Goal: Information Seeking & Learning: Find specific fact

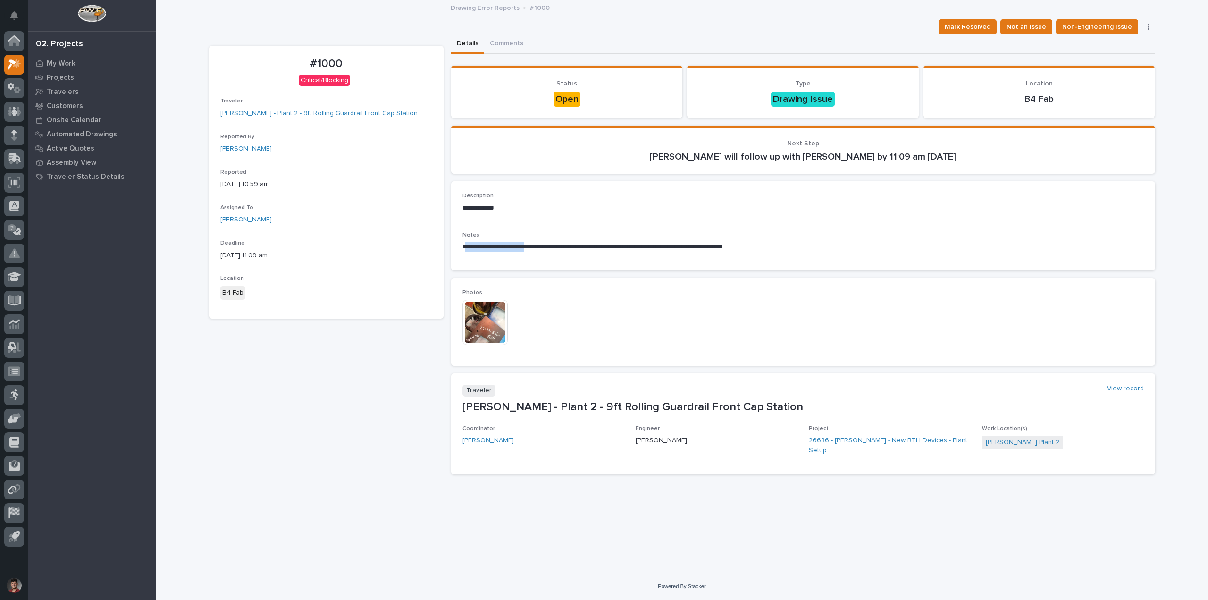
drag, startPoint x: 465, startPoint y: 247, endPoint x: 540, endPoint y: 245, distance: 74.6
click at [540, 245] on p "**********" at bounding box center [802, 246] width 681 height 9
click at [563, 245] on p "**********" at bounding box center [802, 246] width 681 height 9
drag, startPoint x: 559, startPoint y: 246, endPoint x: 694, endPoint y: 251, distance: 135.5
click at [694, 251] on p "**********" at bounding box center [802, 246] width 681 height 9
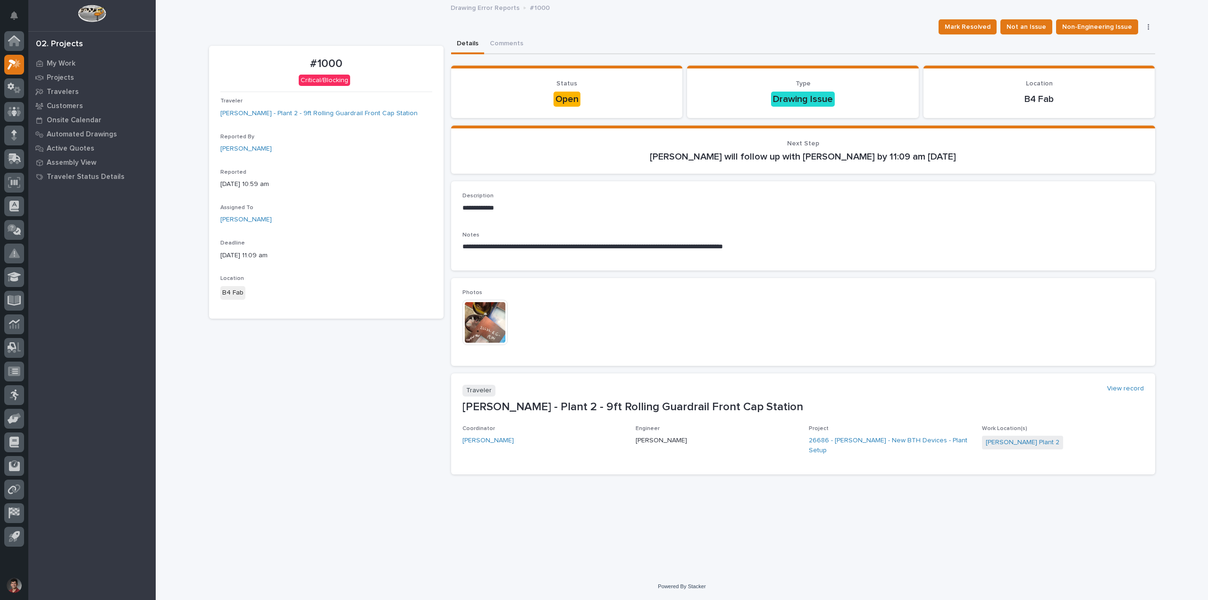
click at [701, 253] on div "**********" at bounding box center [802, 245] width 681 height 27
drag, startPoint x: 648, startPoint y: 249, endPoint x: 735, endPoint y: 250, distance: 86.3
click at [709, 250] on p "**********" at bounding box center [802, 246] width 681 height 9
click at [748, 250] on p "**********" at bounding box center [802, 246] width 681 height 9
click at [476, 325] on img at bounding box center [484, 322] width 45 height 45
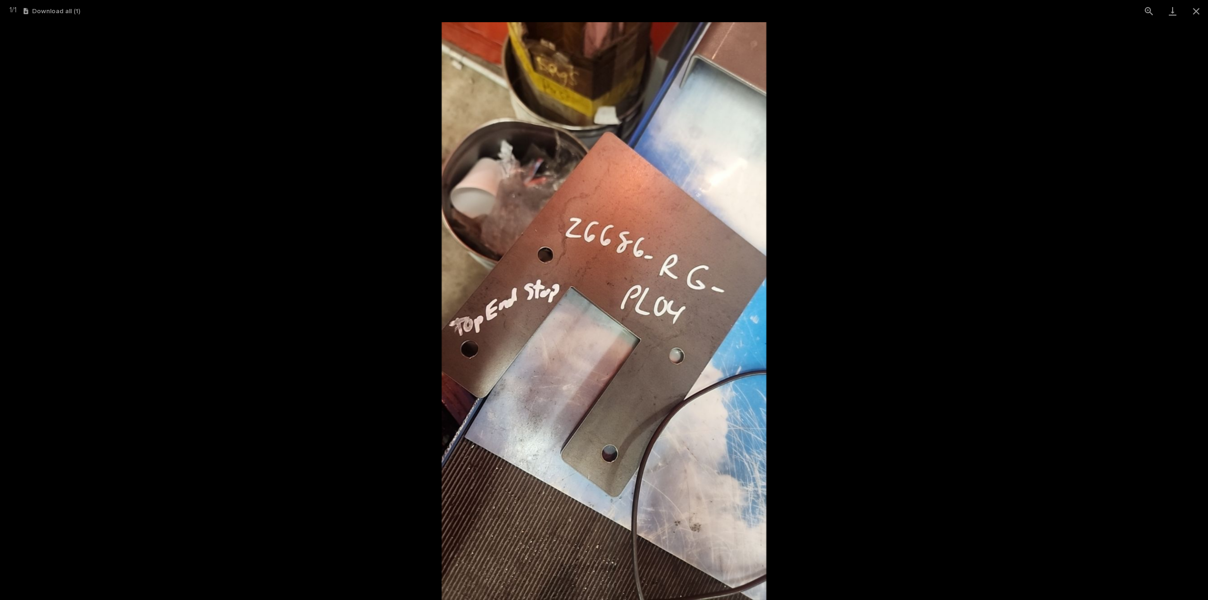
click at [837, 230] on picture at bounding box center [604, 310] width 1208 height 577
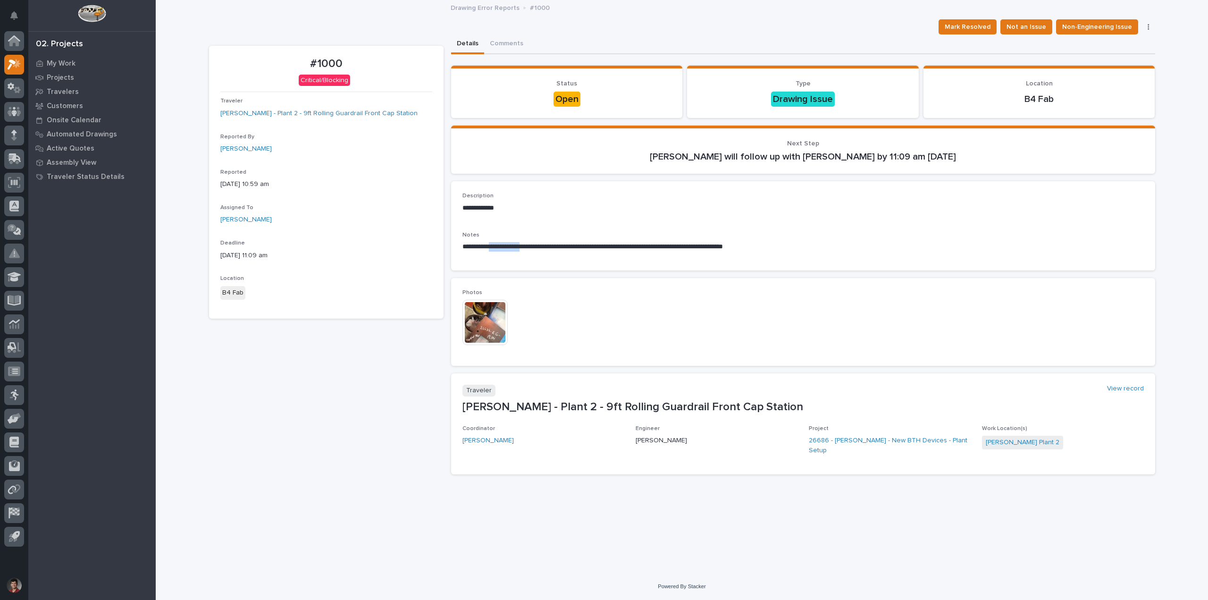
drag, startPoint x: 490, startPoint y: 245, endPoint x: 536, endPoint y: 249, distance: 46.9
click at [536, 249] on p "**********" at bounding box center [802, 246] width 681 height 9
copy p "**********"
click at [565, 226] on div "**********" at bounding box center [802, 225] width 681 height 67
click at [959, 23] on span "Mark Resolved" at bounding box center [967, 26] width 46 height 11
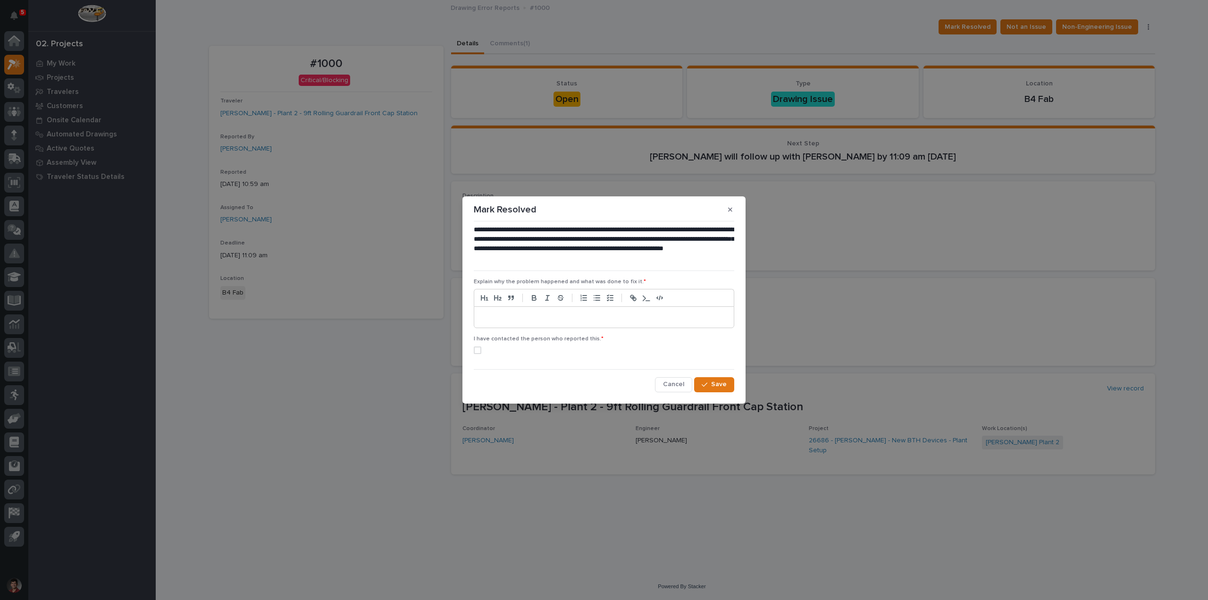
click at [540, 323] on div at bounding box center [603, 317] width 259 height 21
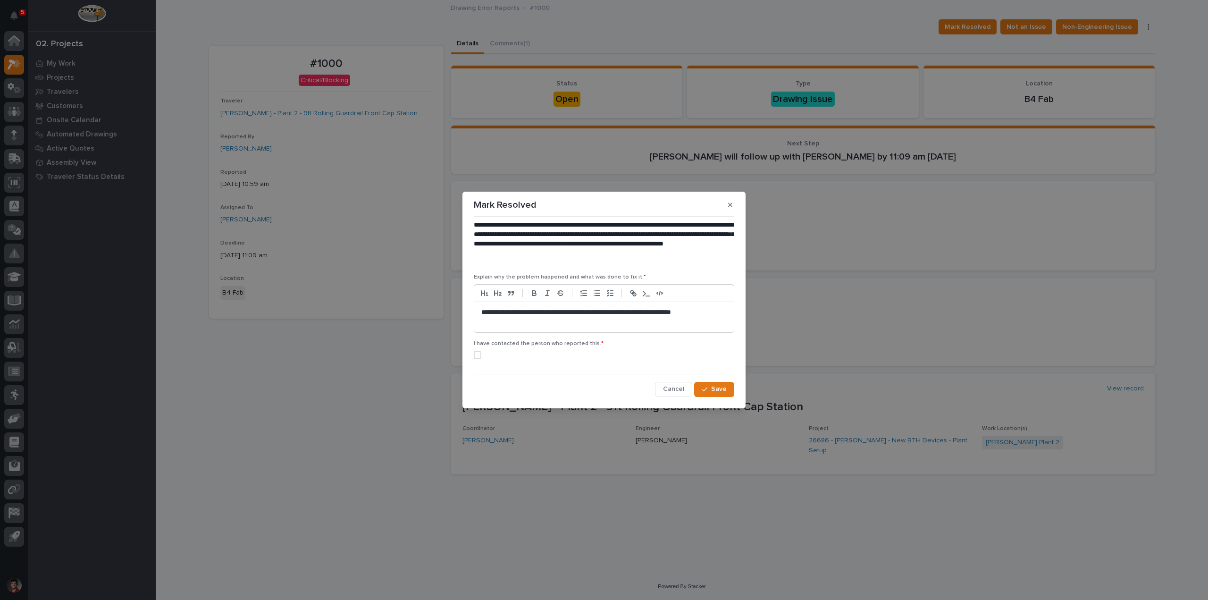
click at [477, 354] on span at bounding box center [478, 355] width 8 height 8
click at [714, 390] on span "Save" at bounding box center [719, 388] width 16 height 8
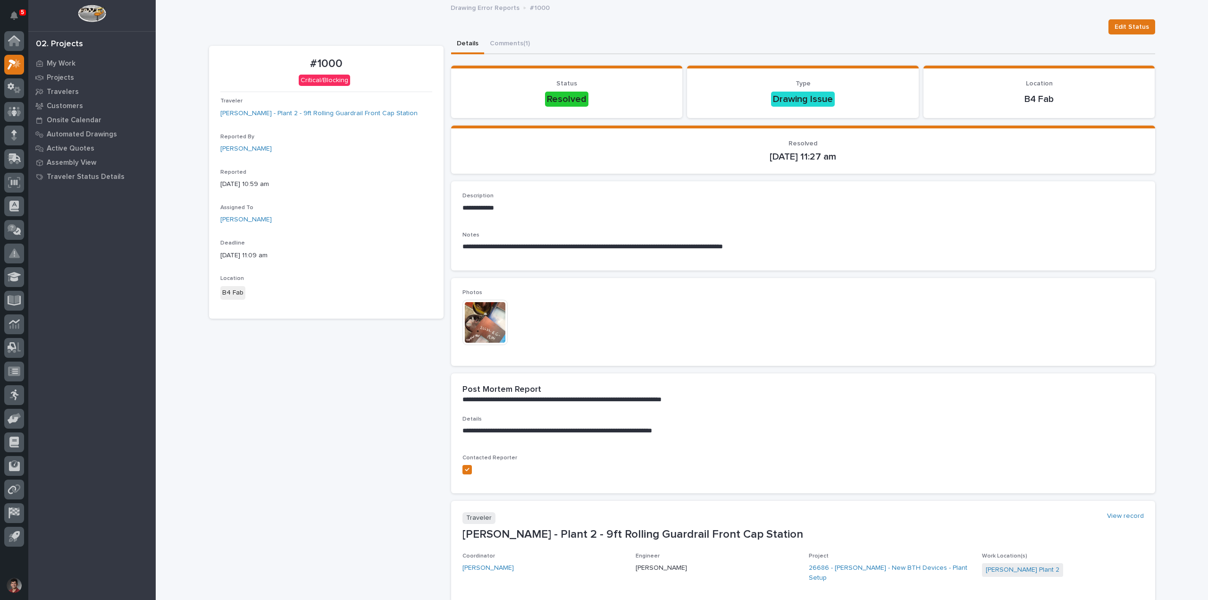
click at [378, 24] on div "Edit Status" at bounding box center [682, 26] width 946 height 15
click at [17, 10] on button "Notifications" at bounding box center [14, 16] width 20 height 20
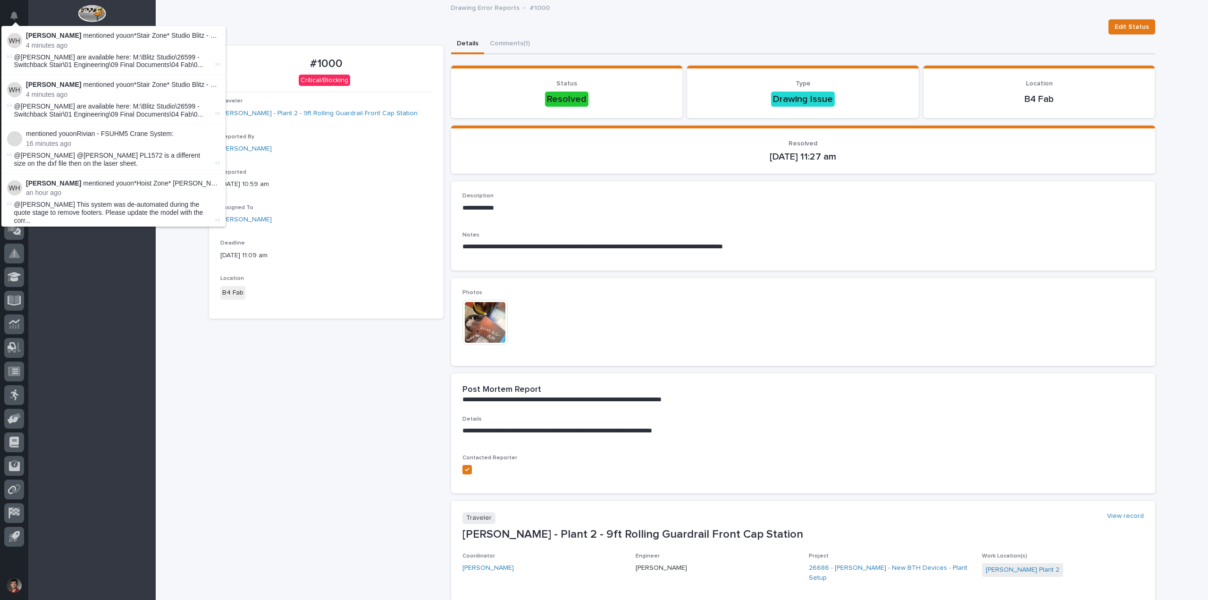
click at [335, 432] on div "#1000 Critical/Blocking Traveler [PERSON_NAME] - Plant 2 - 9ft Rolling Guardrai…" at bounding box center [326, 327] width 234 height 563
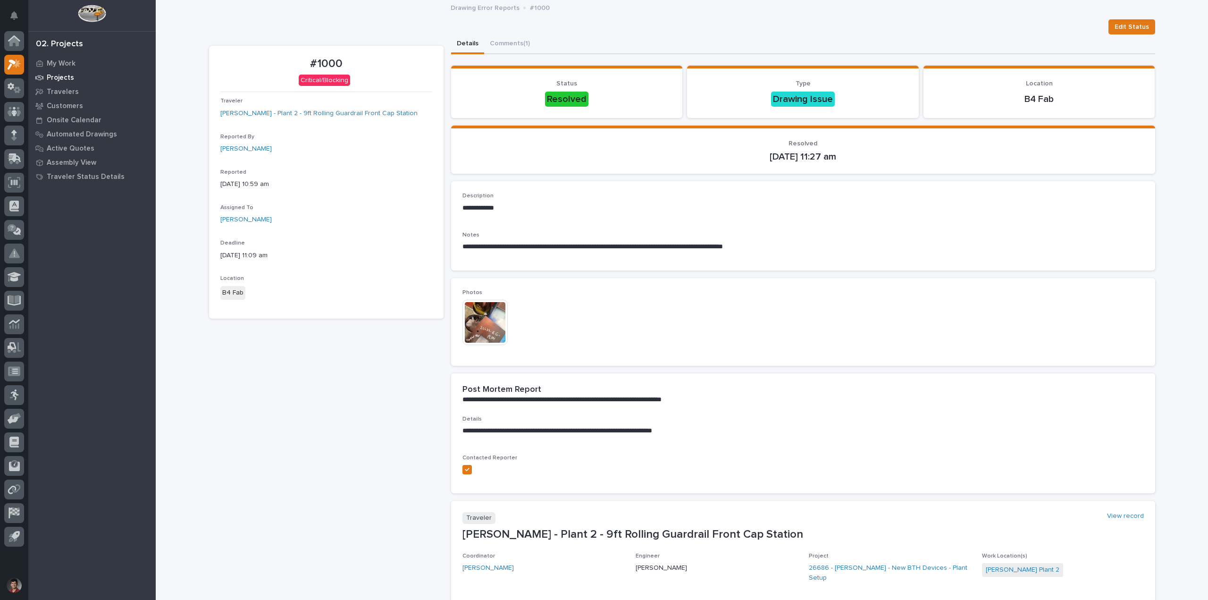
click at [58, 72] on div "Projects" at bounding box center [92, 77] width 123 height 13
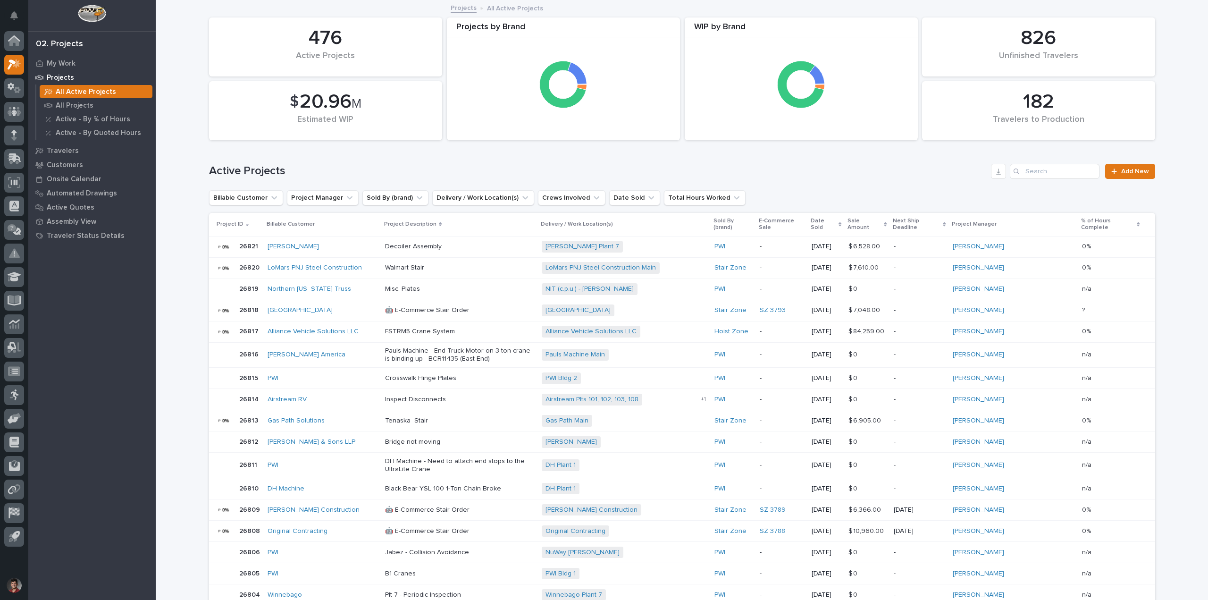
click at [55, 74] on p "Projects" at bounding box center [60, 78] width 27 height 8
click at [60, 64] on p "My Work" at bounding box center [61, 63] width 29 height 8
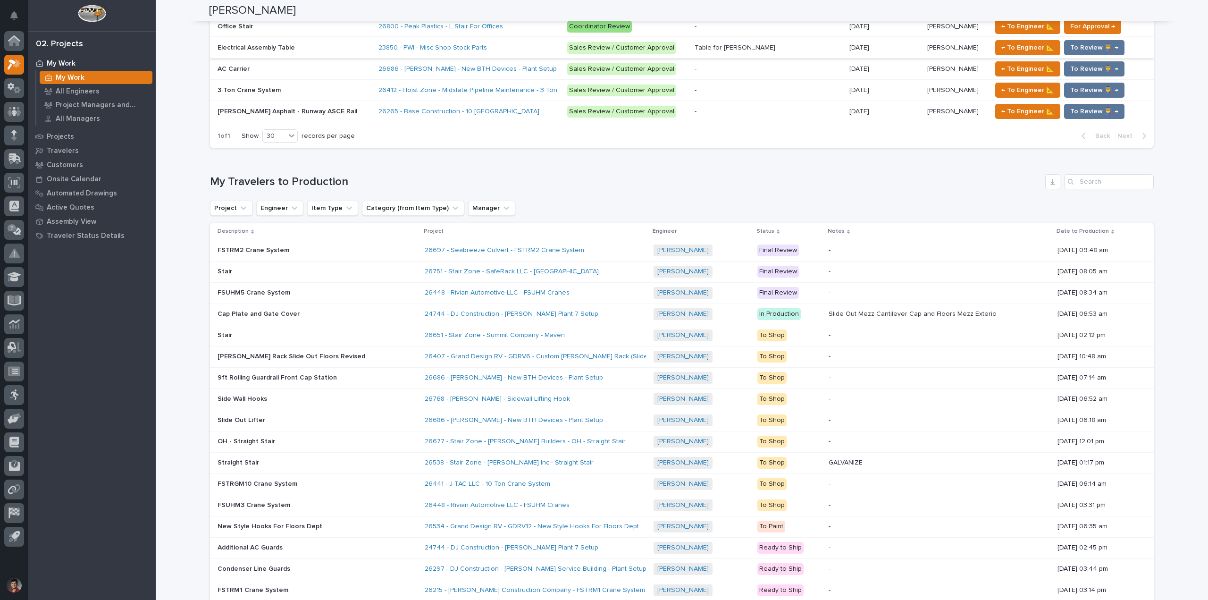
scroll to position [660, 0]
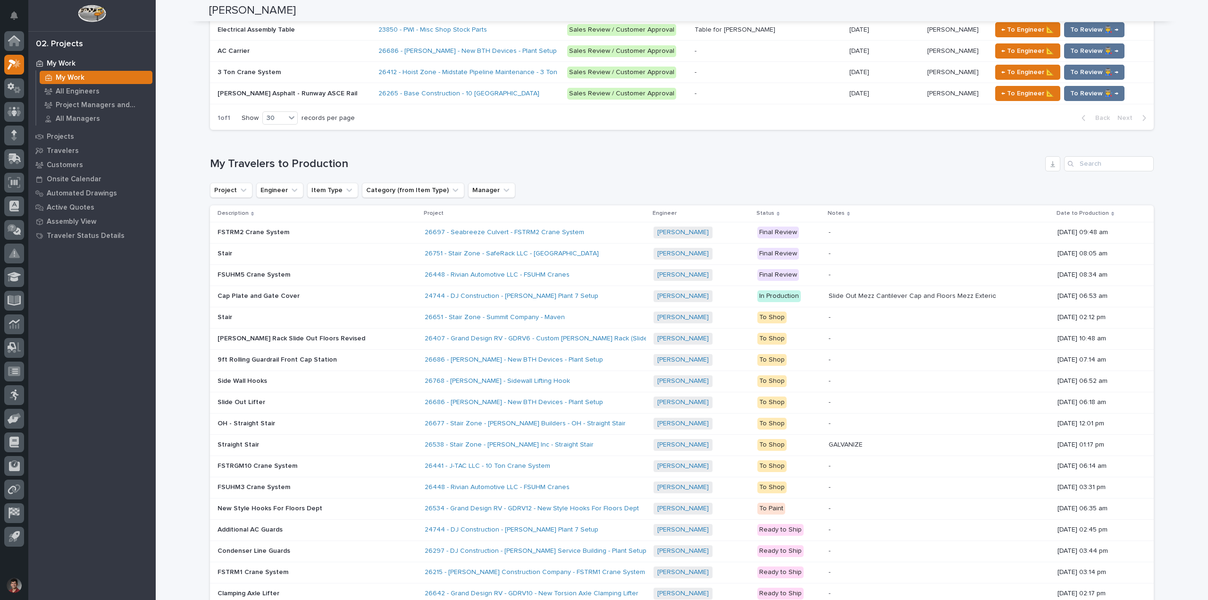
click at [344, 276] on p at bounding box center [299, 275] width 165 height 8
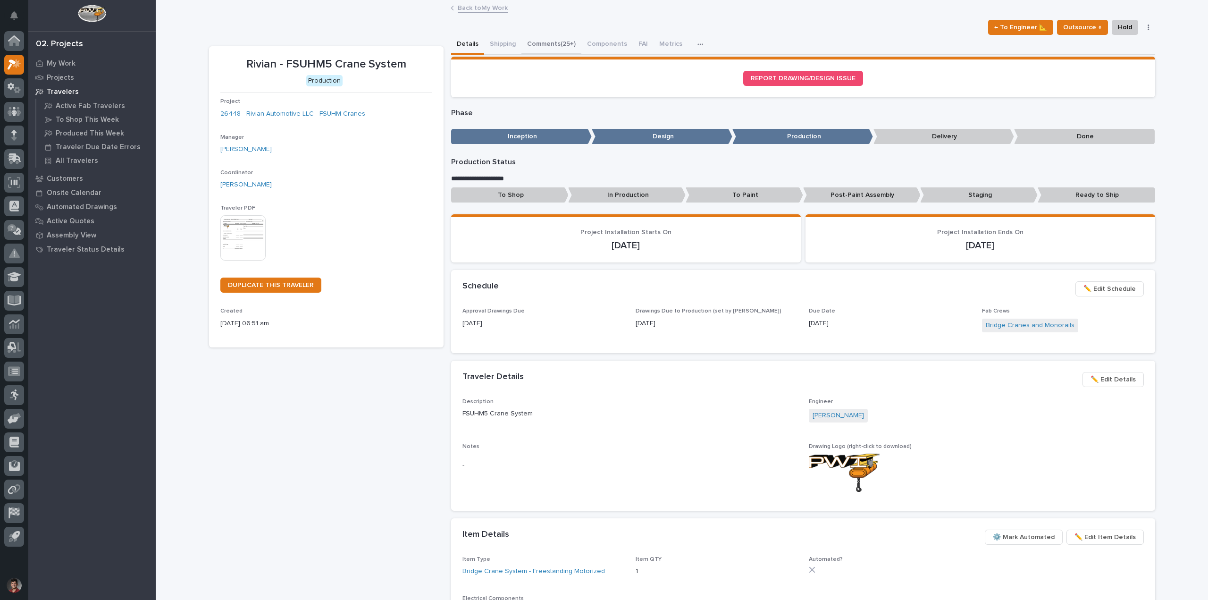
click at [554, 43] on button "Comments (25+)" at bounding box center [551, 45] width 60 height 20
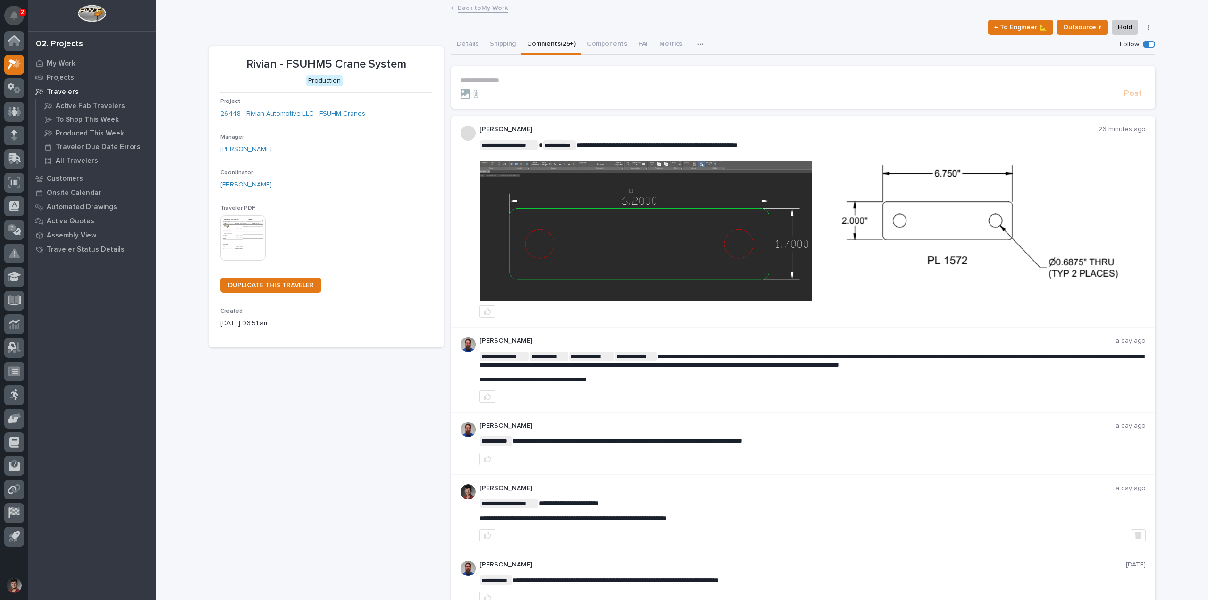
click at [19, 8] on button "Notifications" at bounding box center [14, 16] width 20 height 20
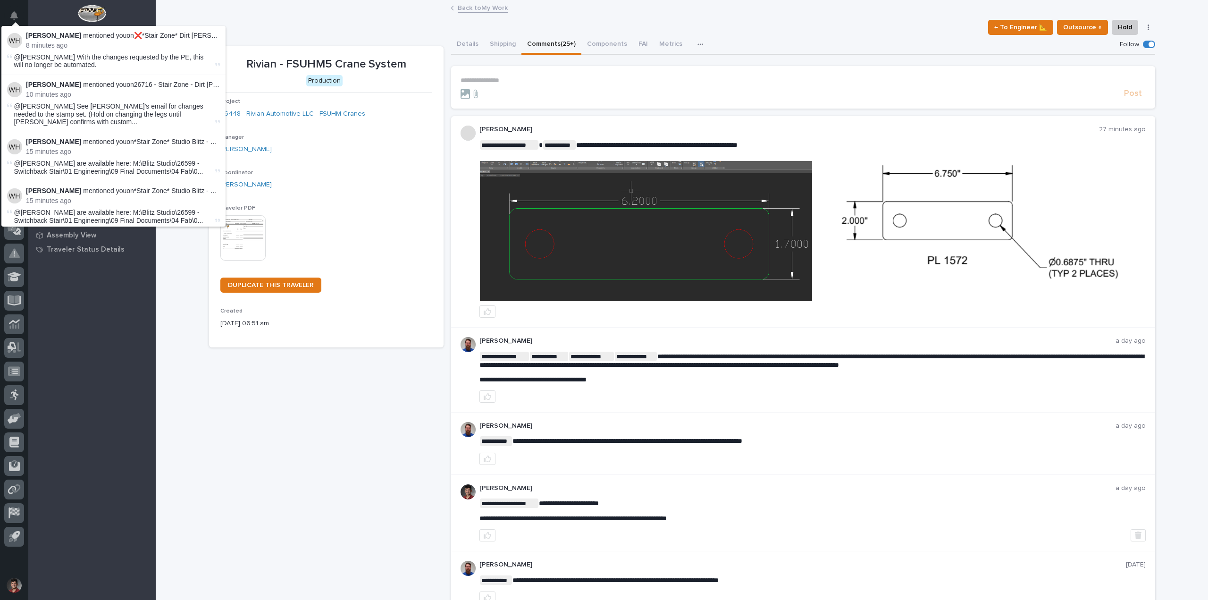
click at [352, 22] on div "← To Engineer 📐 Outsource ↑ Hold Cancel Change Traveler Type Regenerate PDF Gen…" at bounding box center [682, 27] width 946 height 15
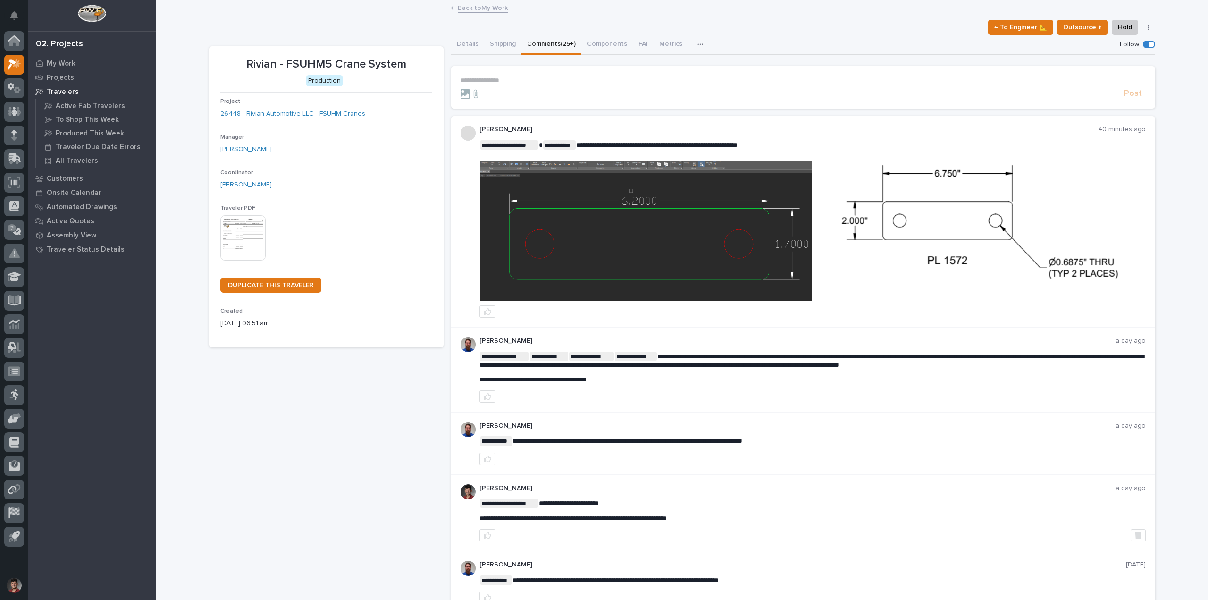
click at [844, 279] on img at bounding box center [978, 231] width 332 height 140
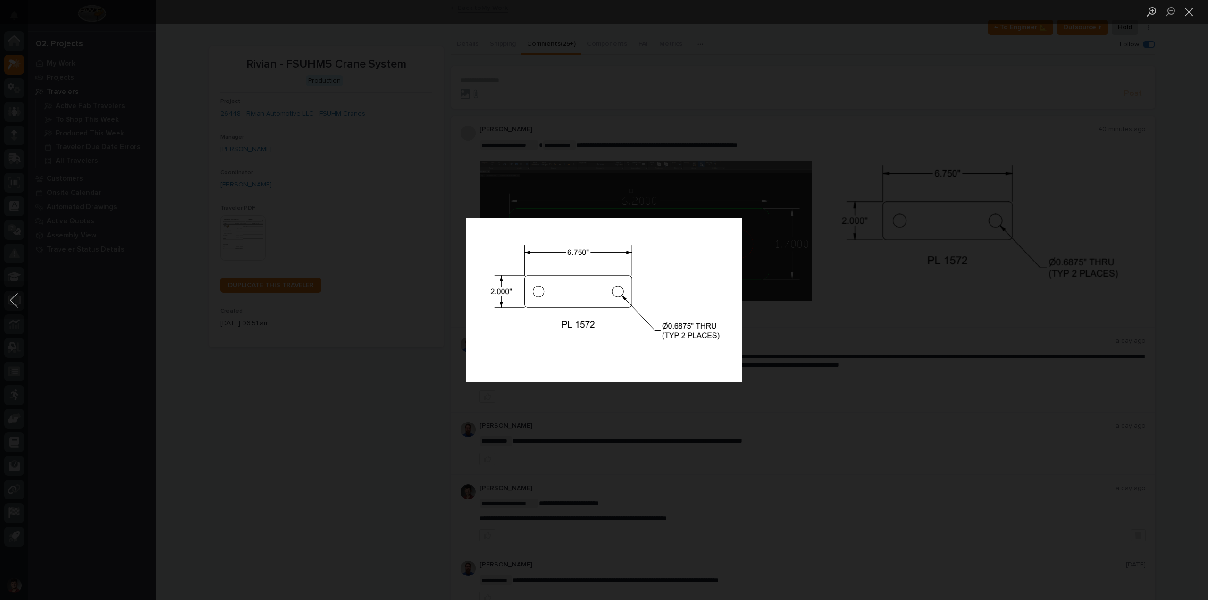
click at [885, 317] on div "Lightbox" at bounding box center [604, 300] width 1208 height 600
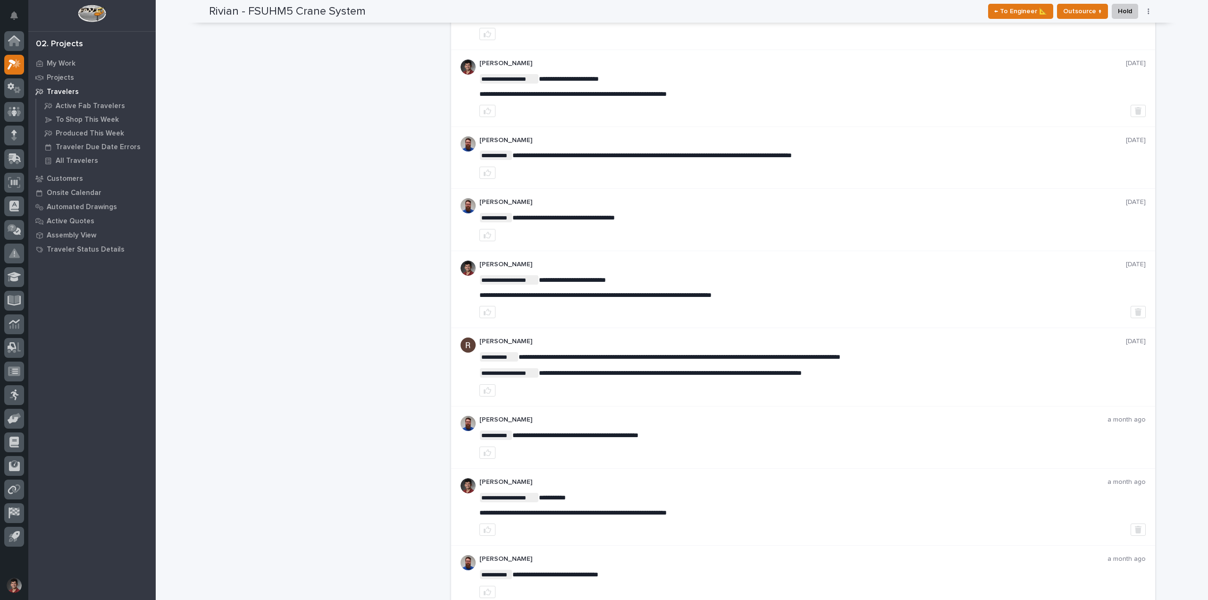
scroll to position [1573, 0]
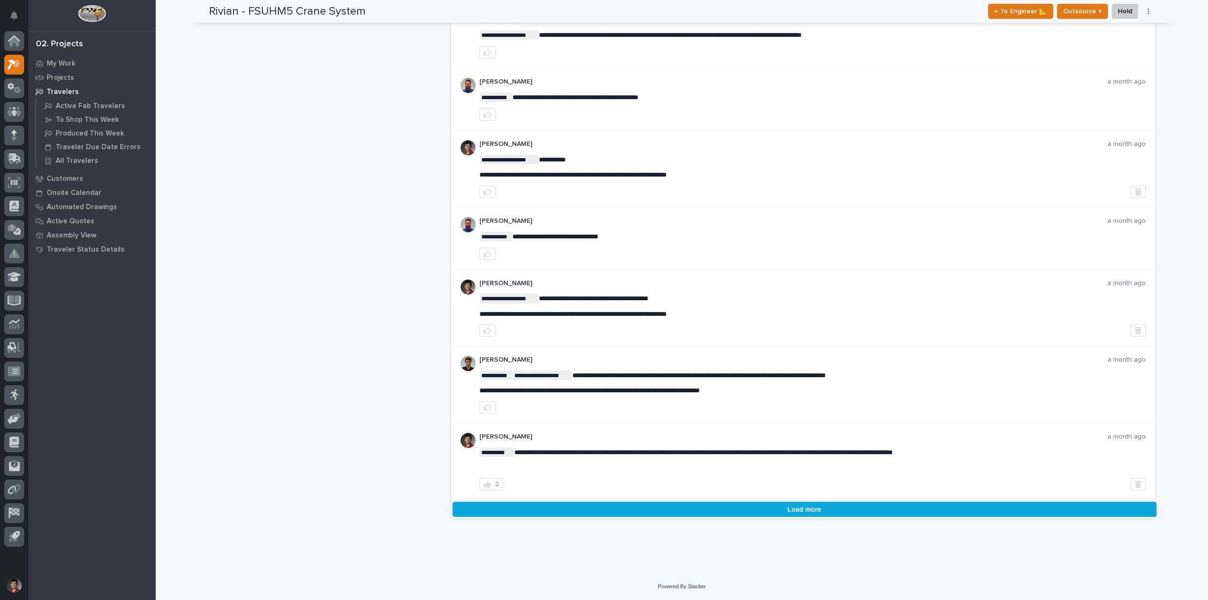
click at [797, 509] on button "Load more" at bounding box center [804, 508] width 704 height 15
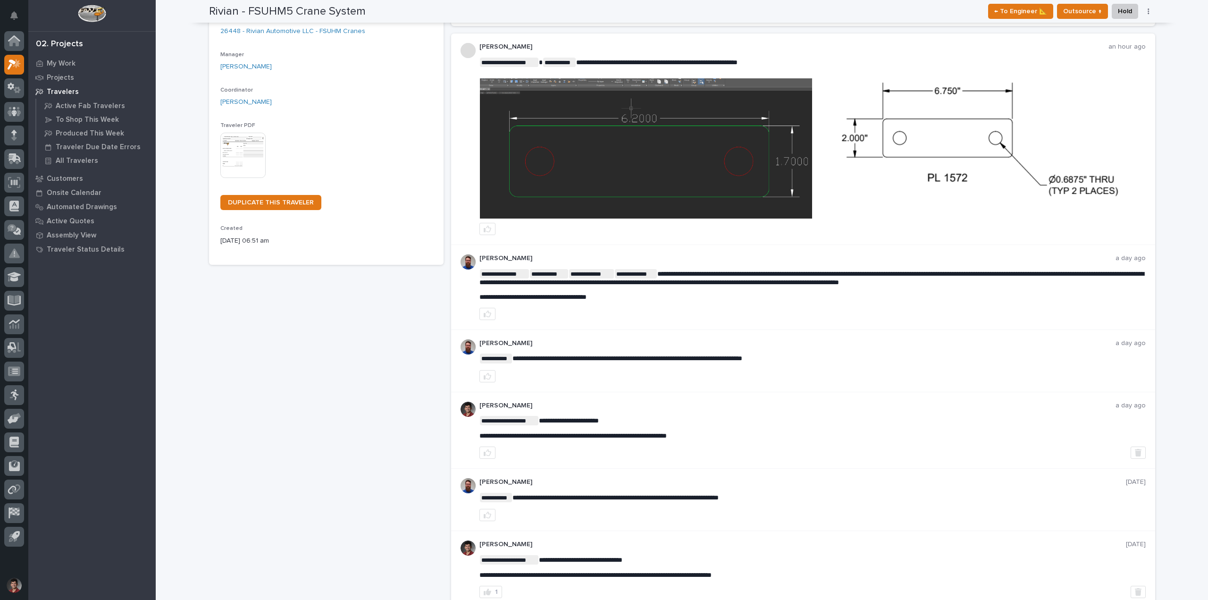
scroll to position [1, 0]
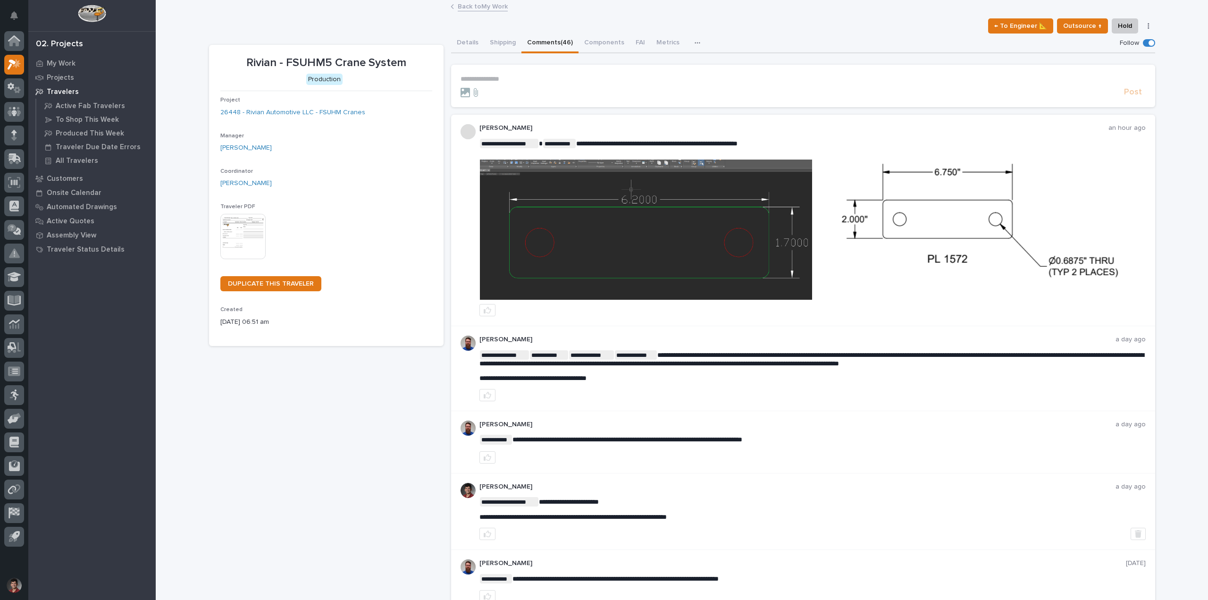
click at [724, 196] on img at bounding box center [646, 229] width 332 height 140
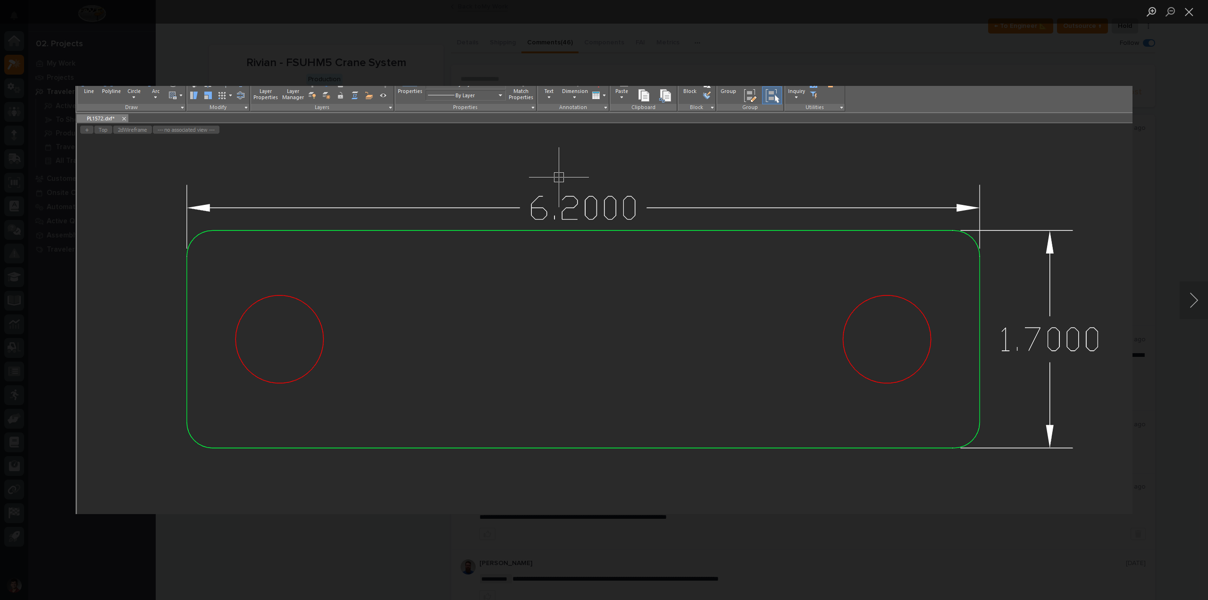
click at [921, 61] on div "Lightbox" at bounding box center [604, 300] width 1208 height 600
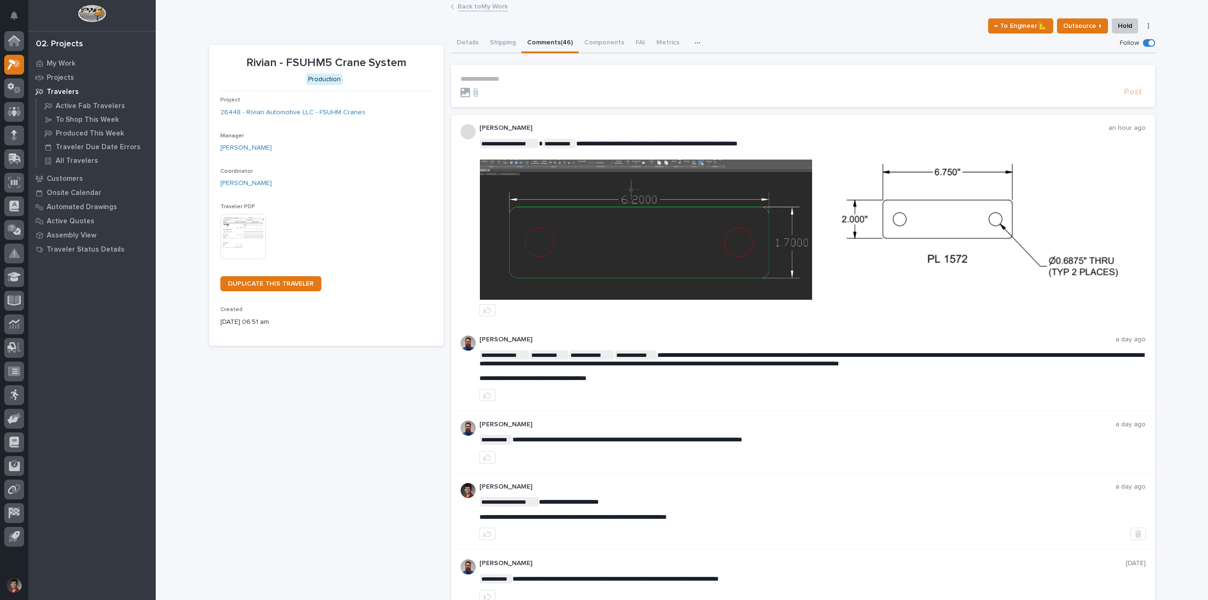
scroll to position [66, 0]
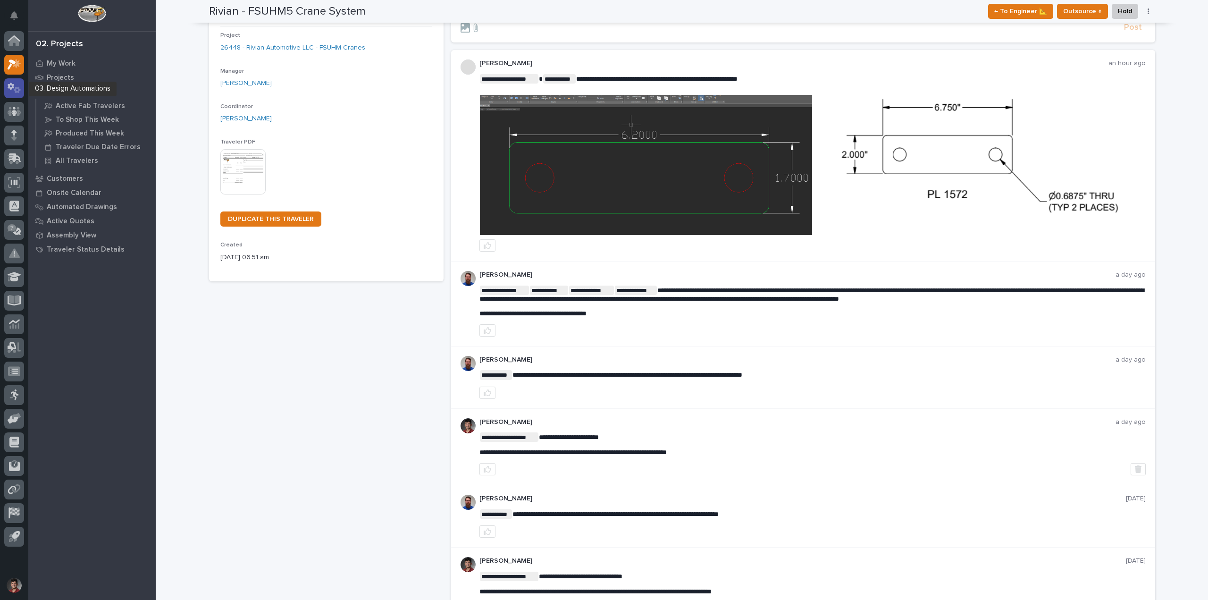
click at [16, 90] on icon at bounding box center [17, 89] width 7 height 7
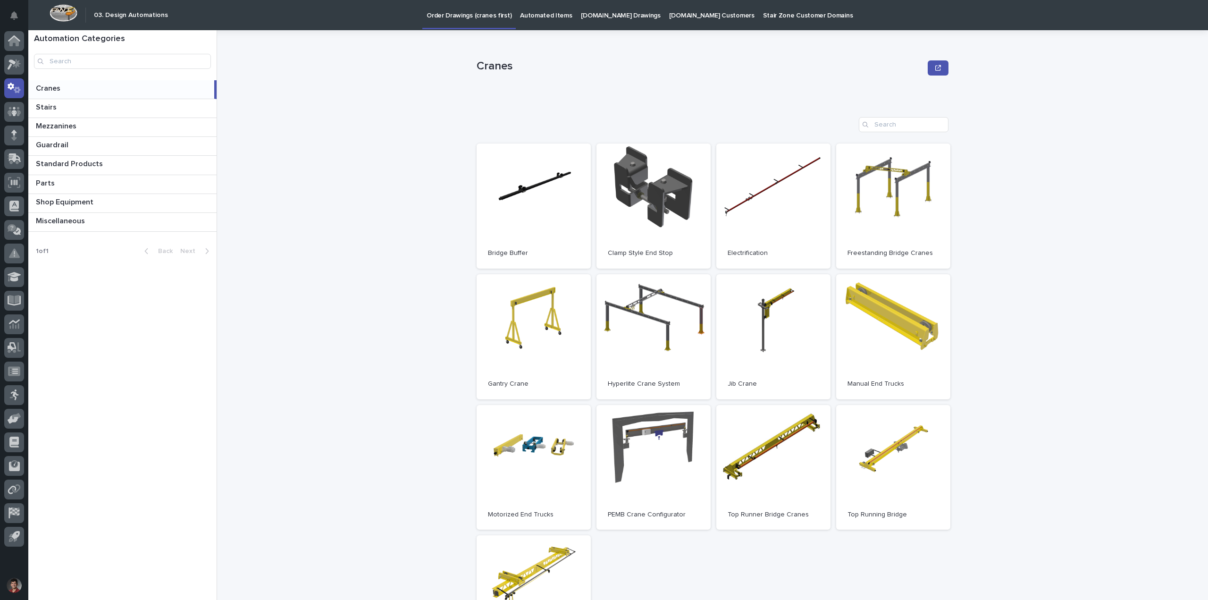
click at [521, 8] on p "Automated Items" at bounding box center [546, 10] width 52 height 20
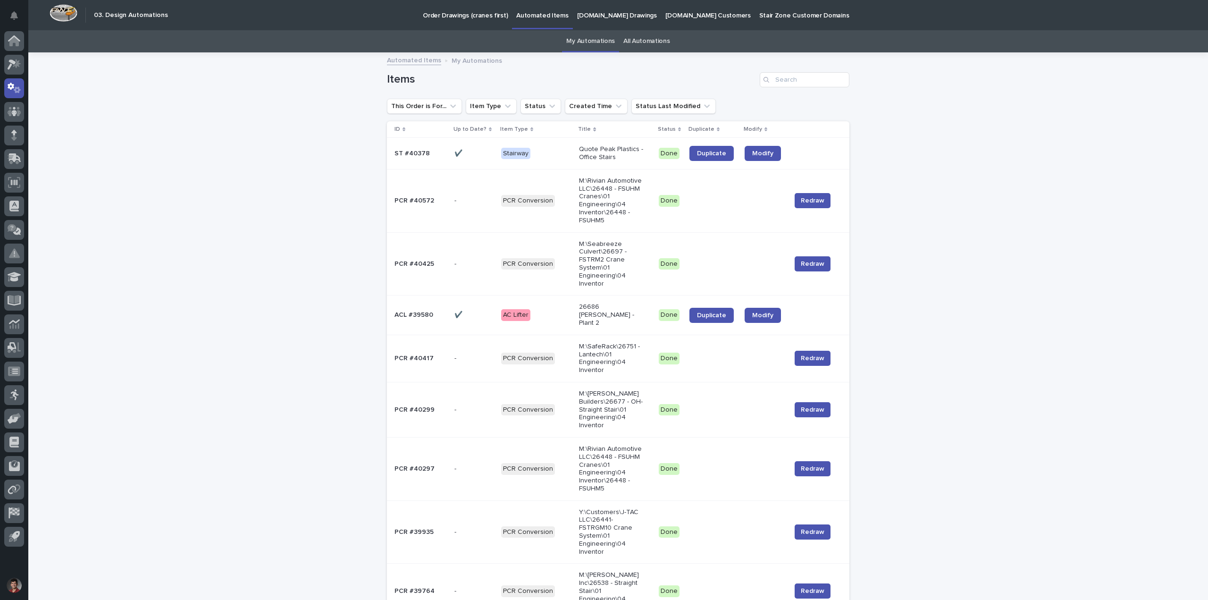
click at [463, 57] on p "My Automations" at bounding box center [476, 60] width 50 height 10
click at [792, 77] on input "Search" at bounding box center [805, 79] width 90 height 15
type input "rivian"
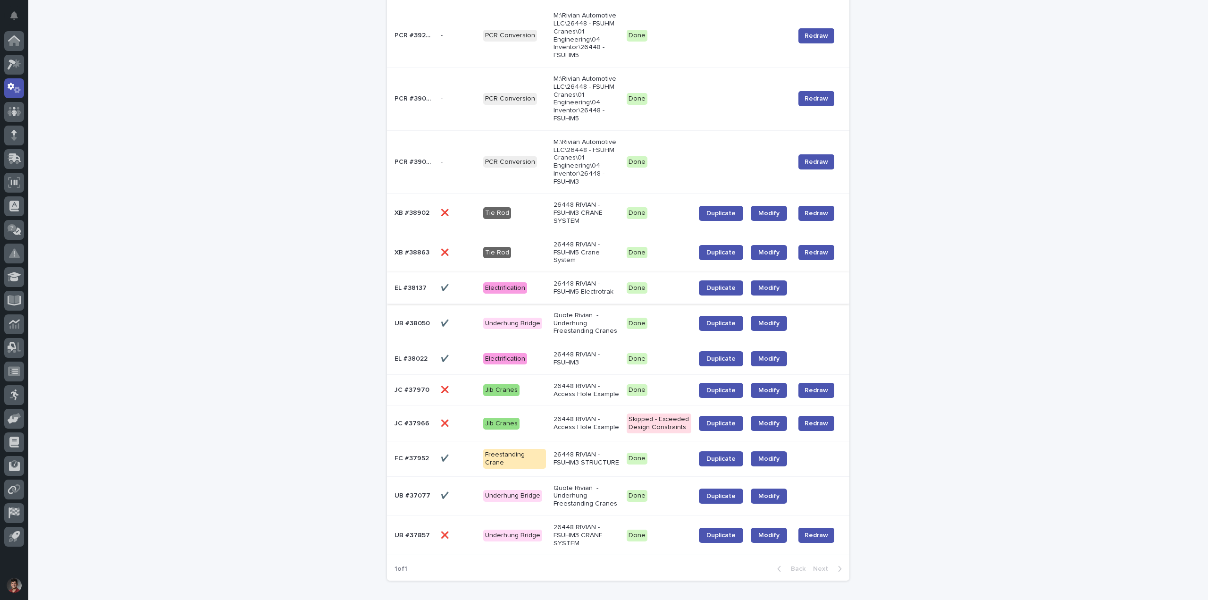
scroll to position [283, 0]
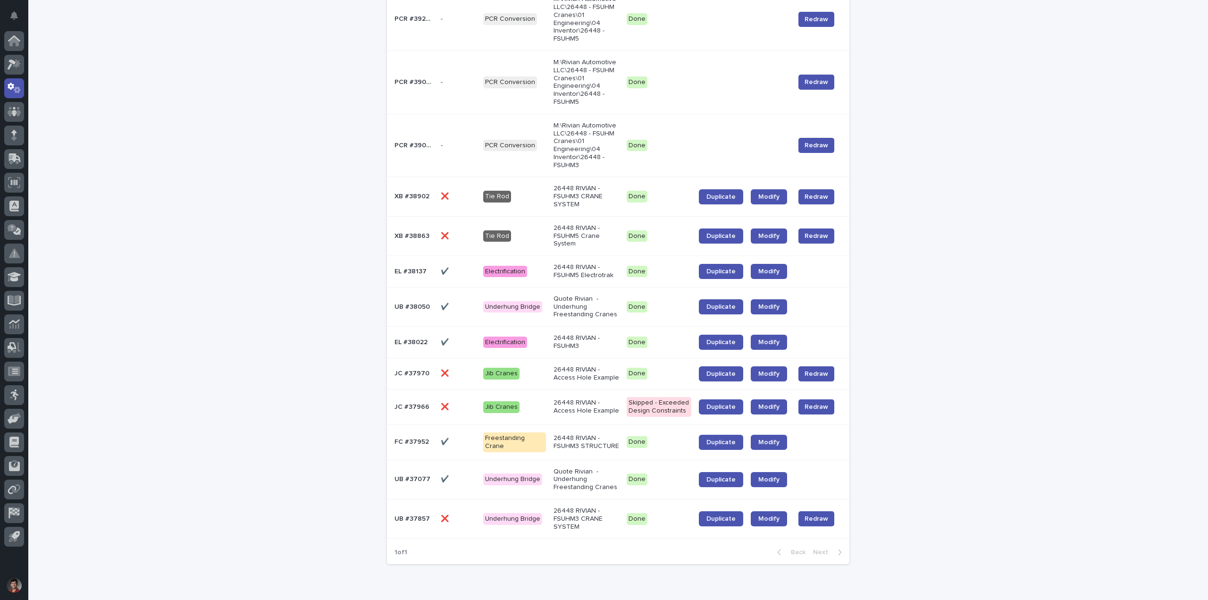
click at [562, 295] on p "Quote Rivian - Underhung Freestanding Cranes" at bounding box center [586, 307] width 66 height 24
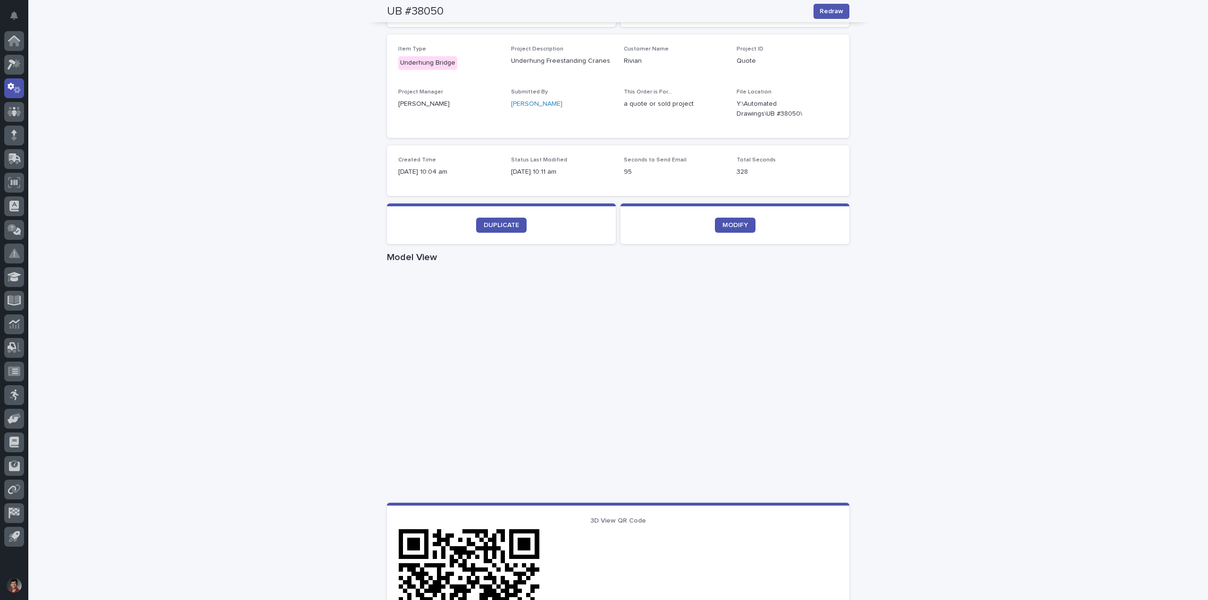
scroll to position [89, 0]
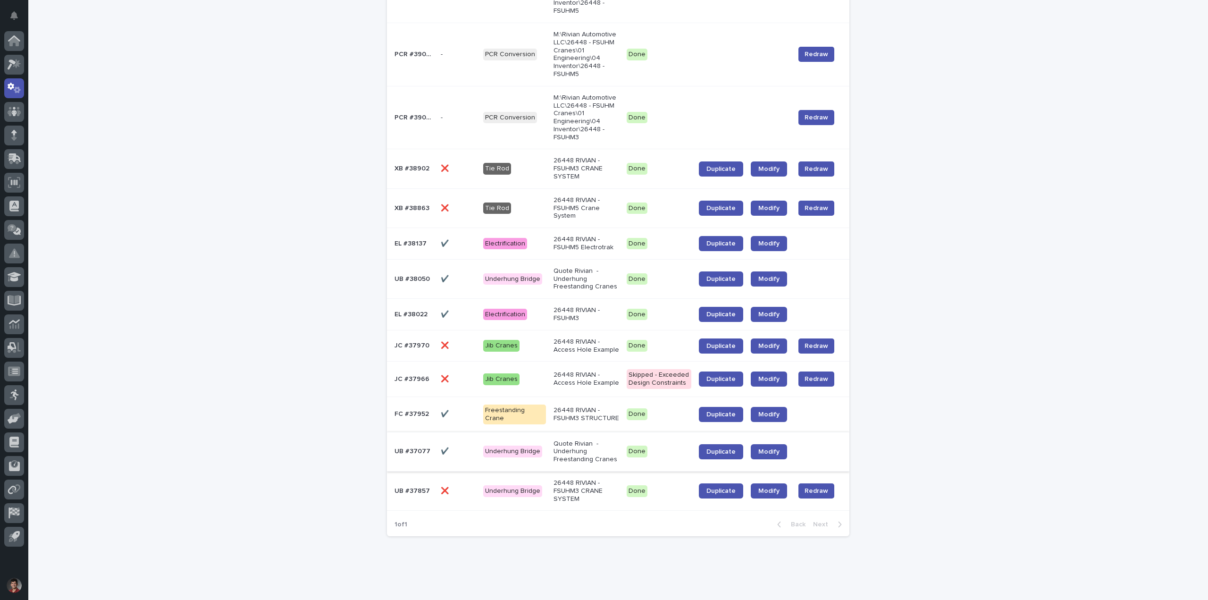
scroll to position [318, 0]
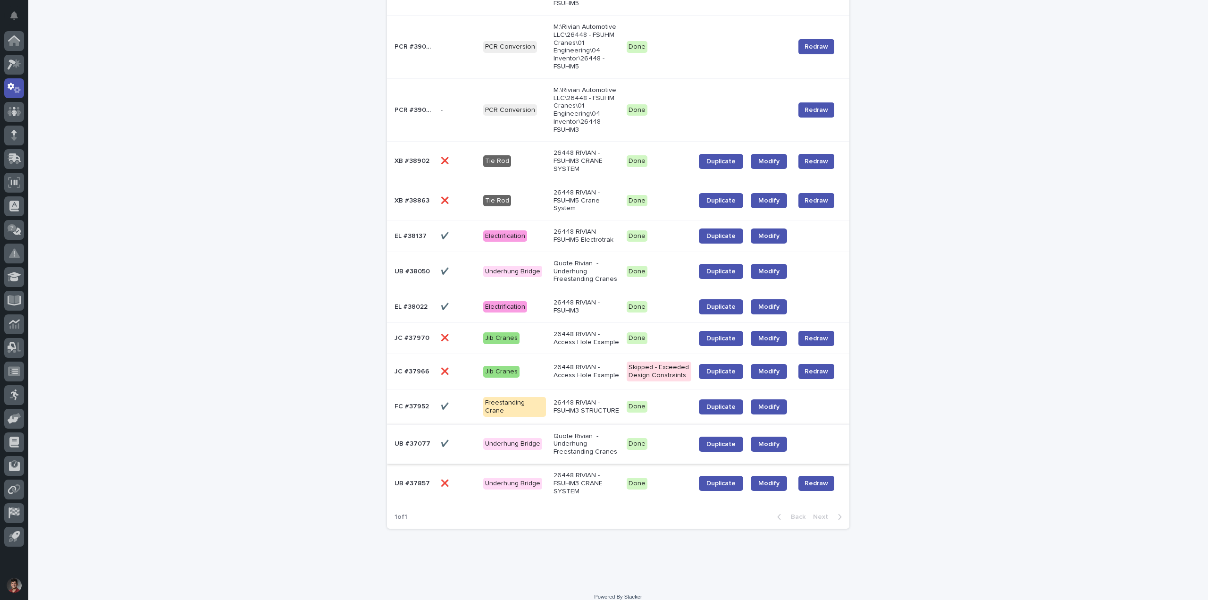
click at [626, 268] on div "Done" at bounding box center [636, 272] width 21 height 12
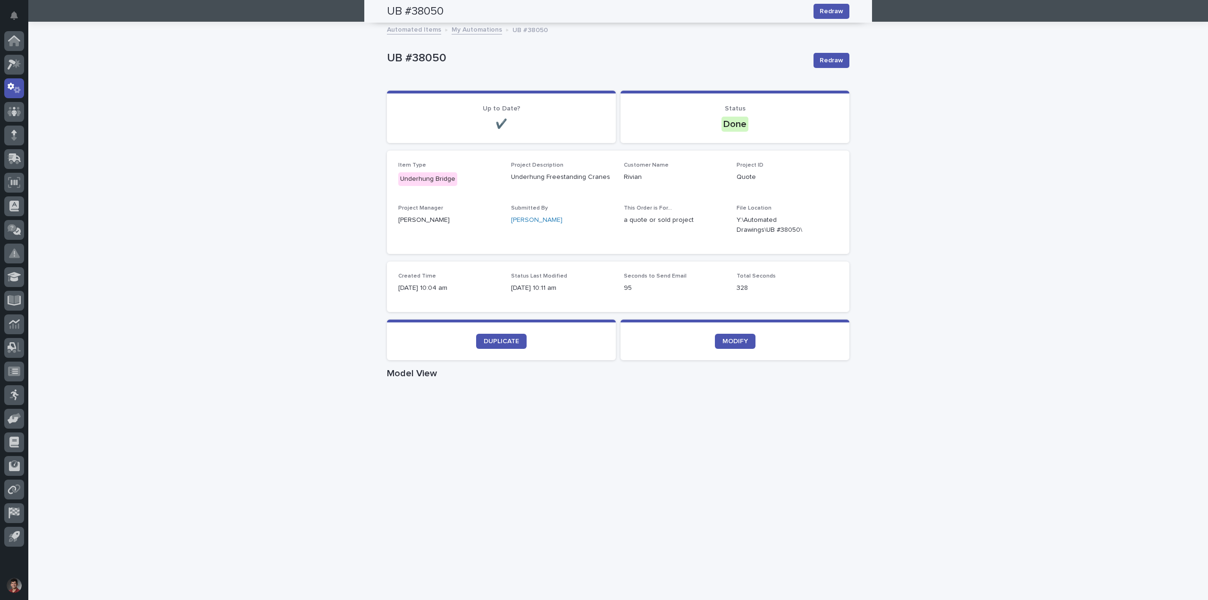
scroll to position [30, 0]
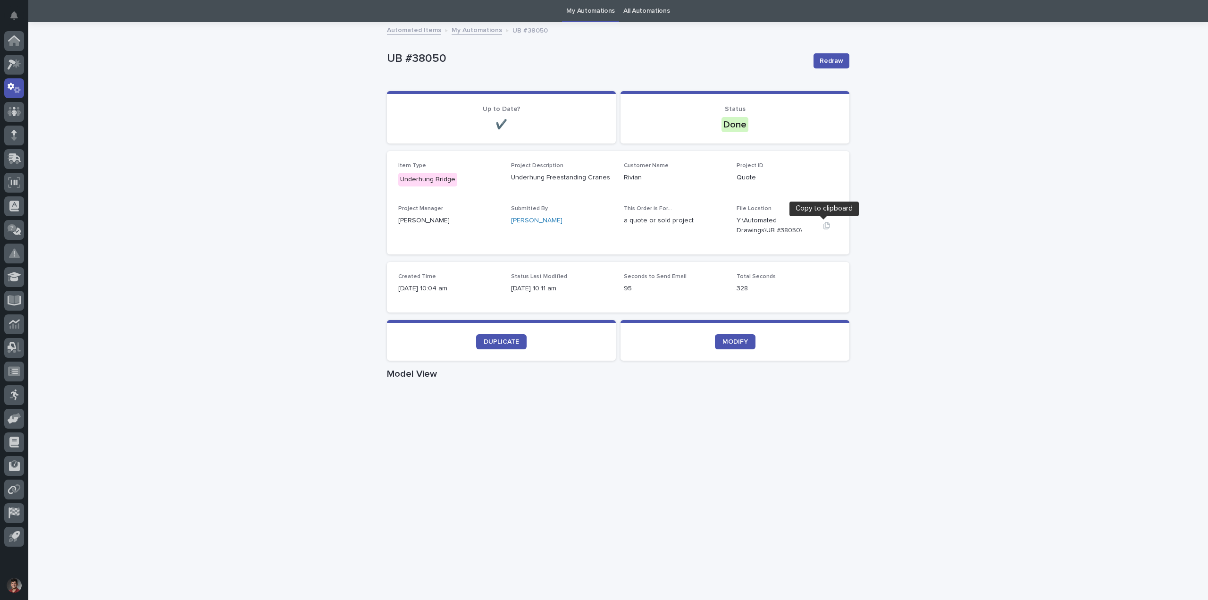
click at [826, 228] on icon "button" at bounding box center [827, 226] width 8 height 8
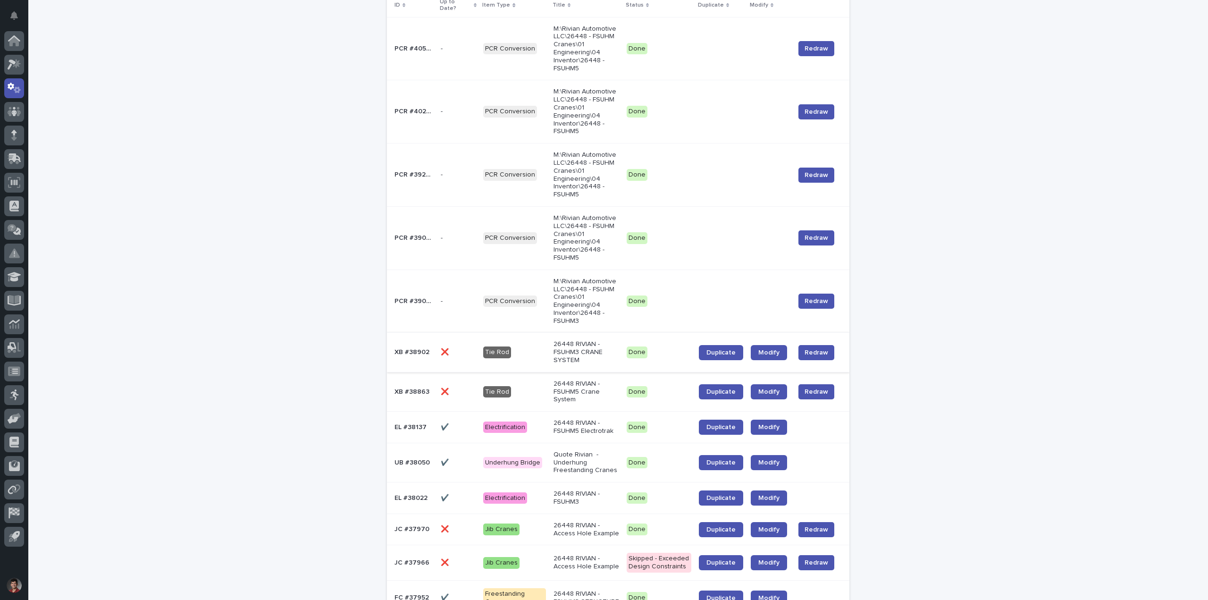
scroll to position [318, 0]
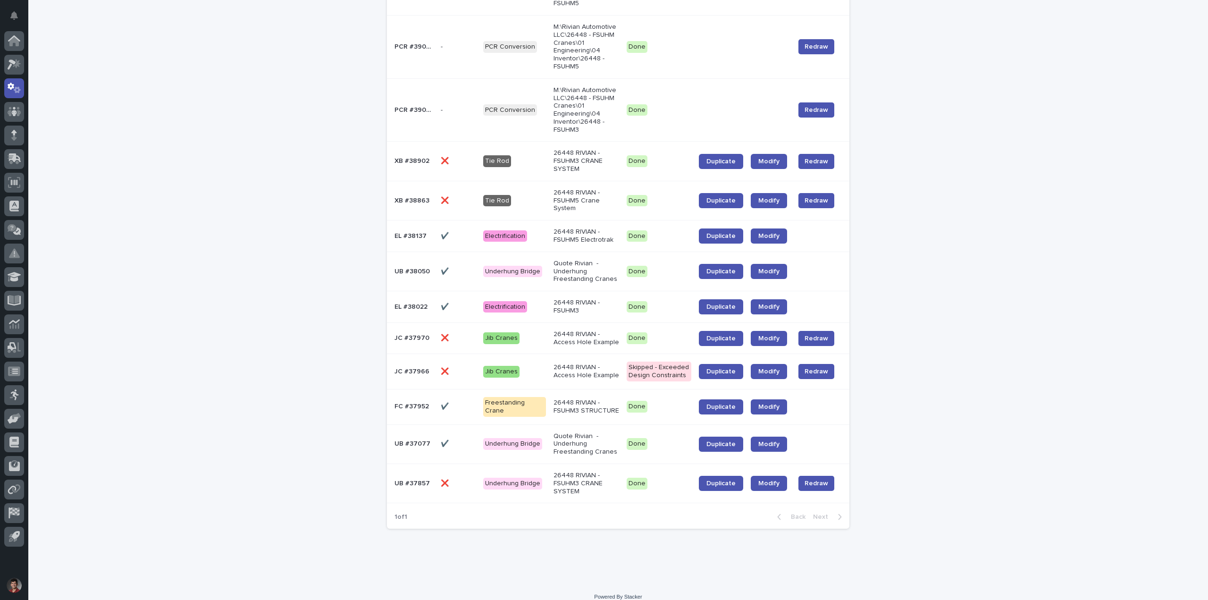
click at [597, 434] on p "Quote Rivian - Underhung Freestanding Cranes" at bounding box center [586, 444] width 66 height 24
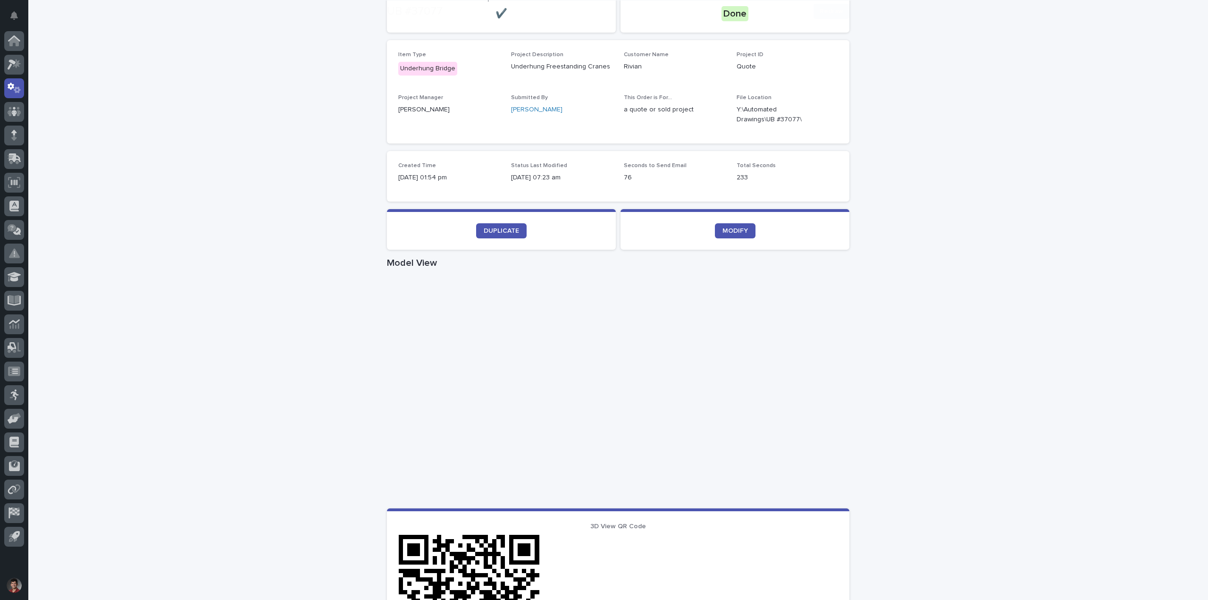
scroll to position [142, 0]
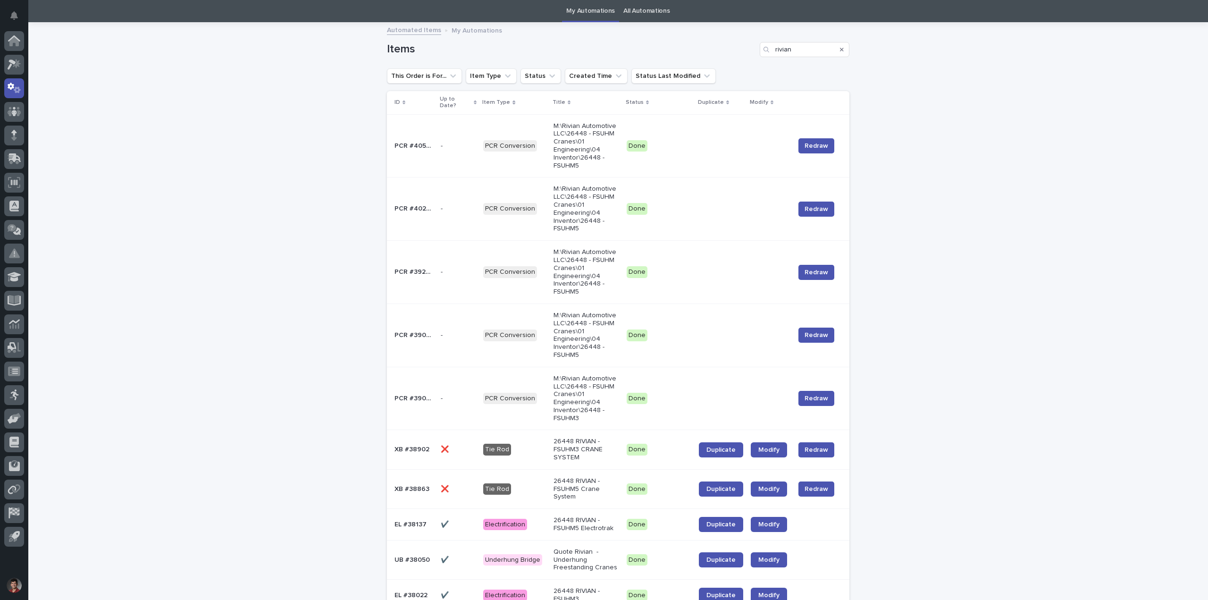
scroll to position [219, 0]
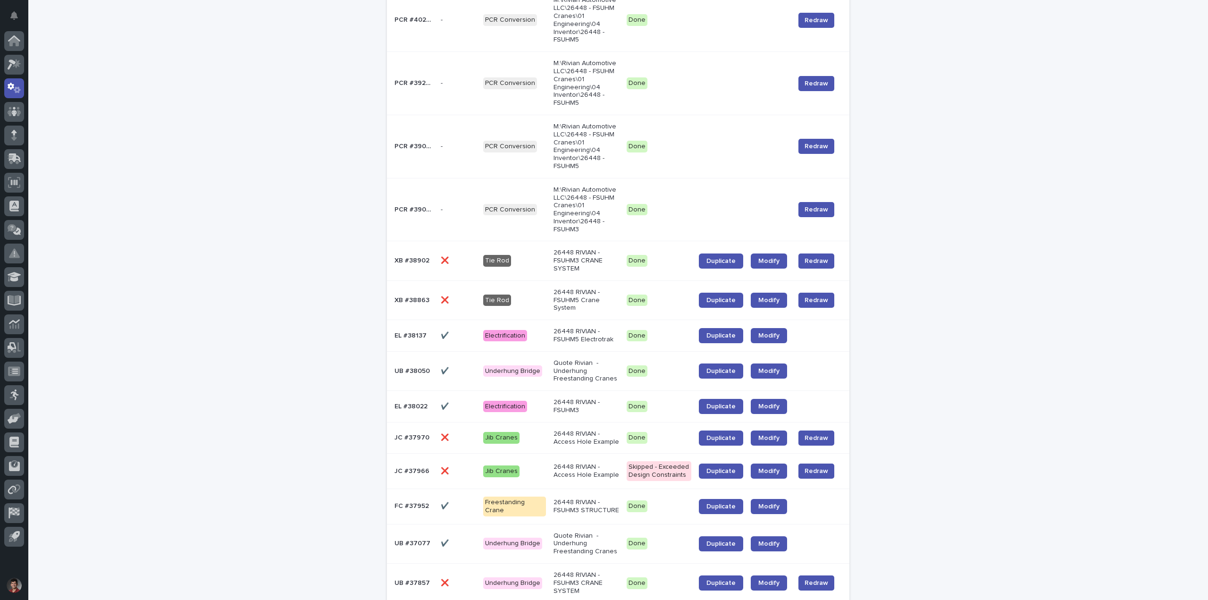
click at [587, 359] on p "Quote Rivian - Underhung Freestanding Cranes" at bounding box center [586, 371] width 66 height 24
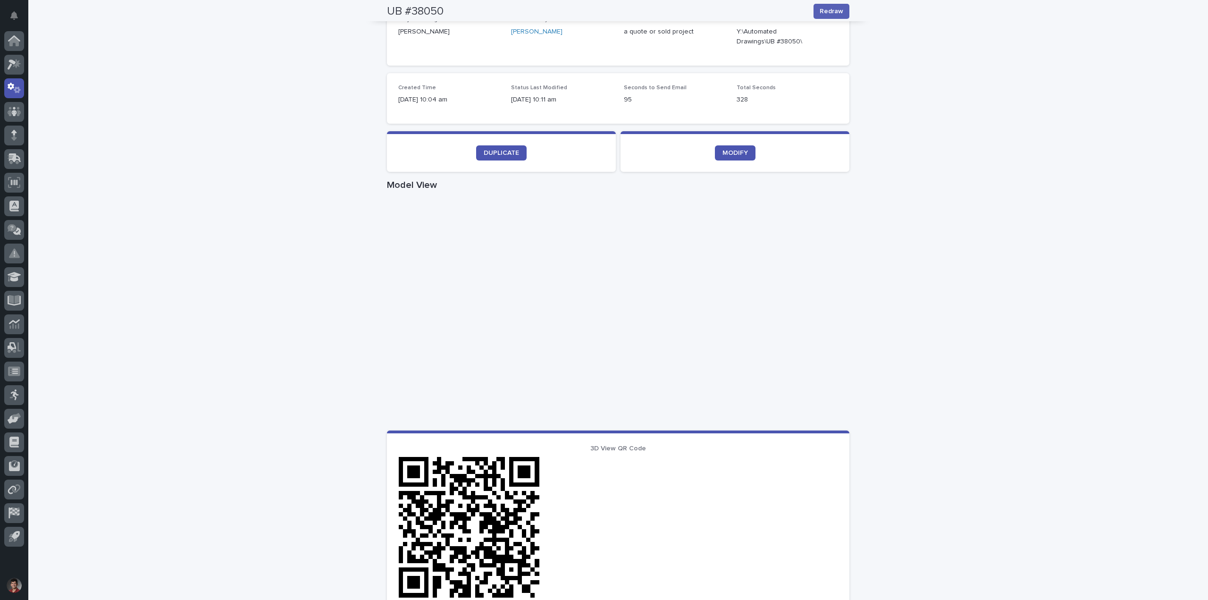
scroll to position [30, 0]
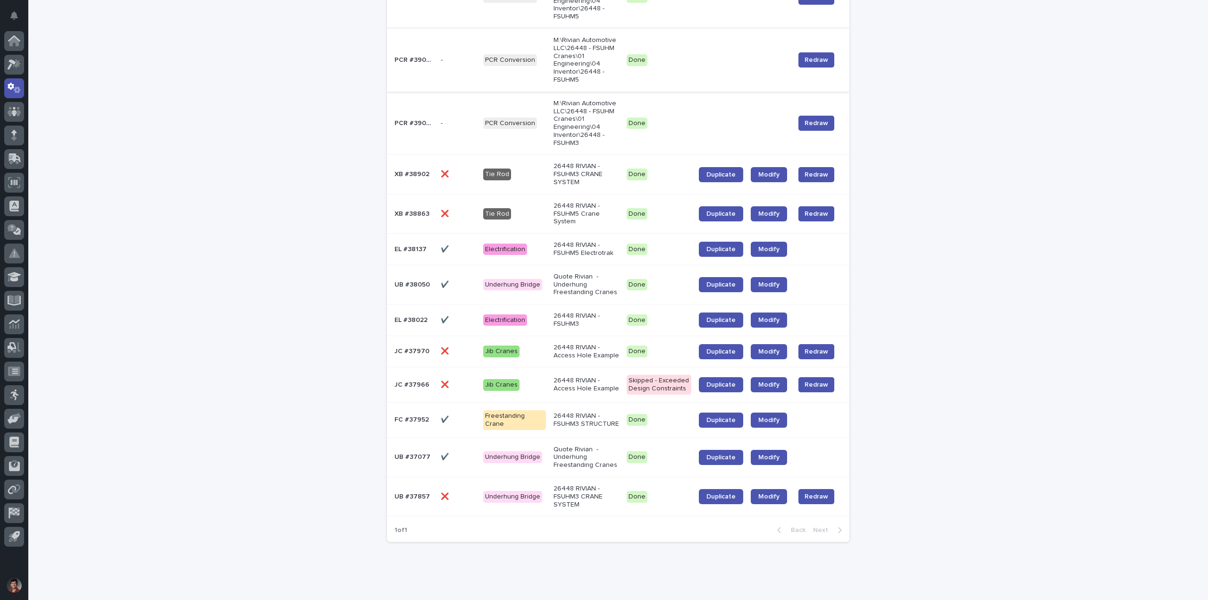
scroll to position [318, 0]
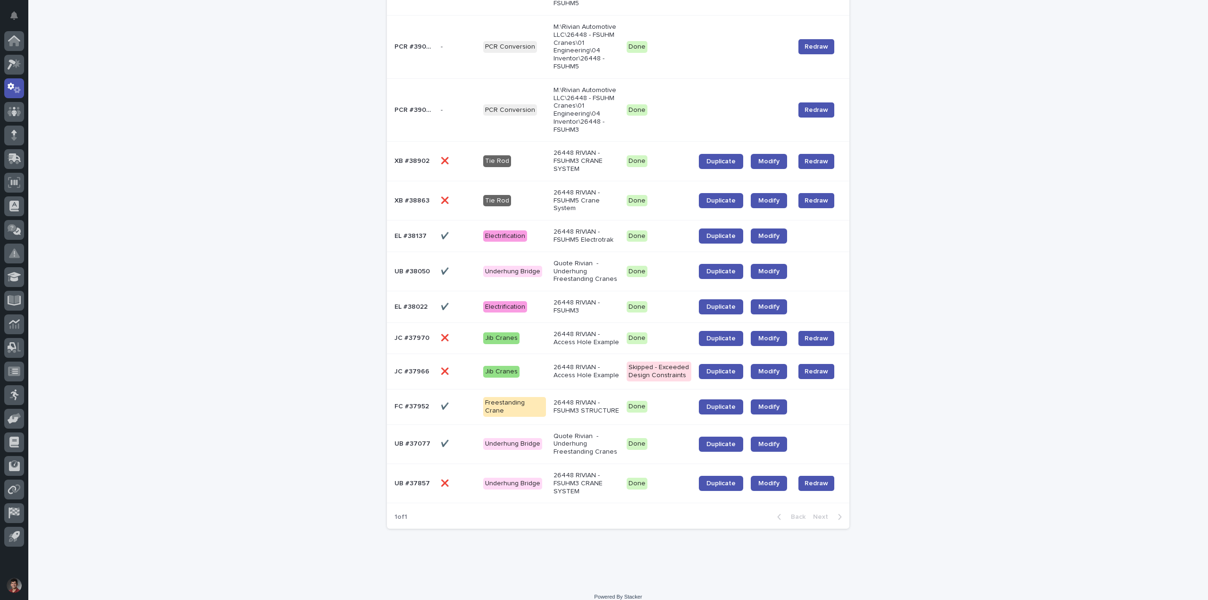
click at [588, 476] on p "26448 RIVIAN - FSUHM3 CRANE SYSTEM" at bounding box center [586, 483] width 66 height 24
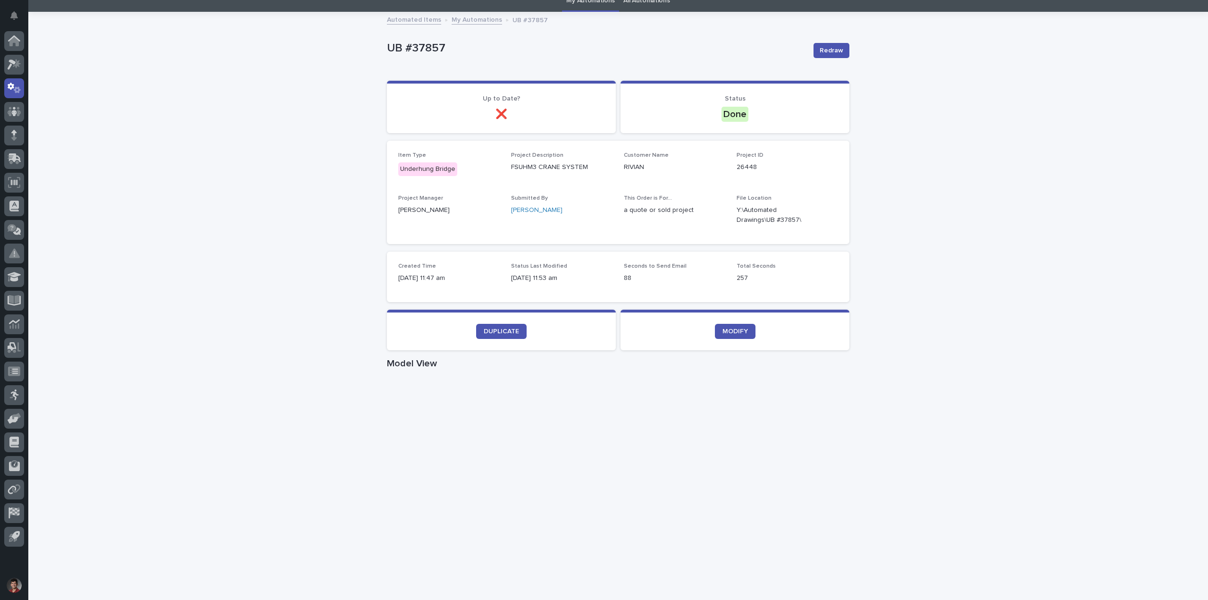
scroll to position [142, 0]
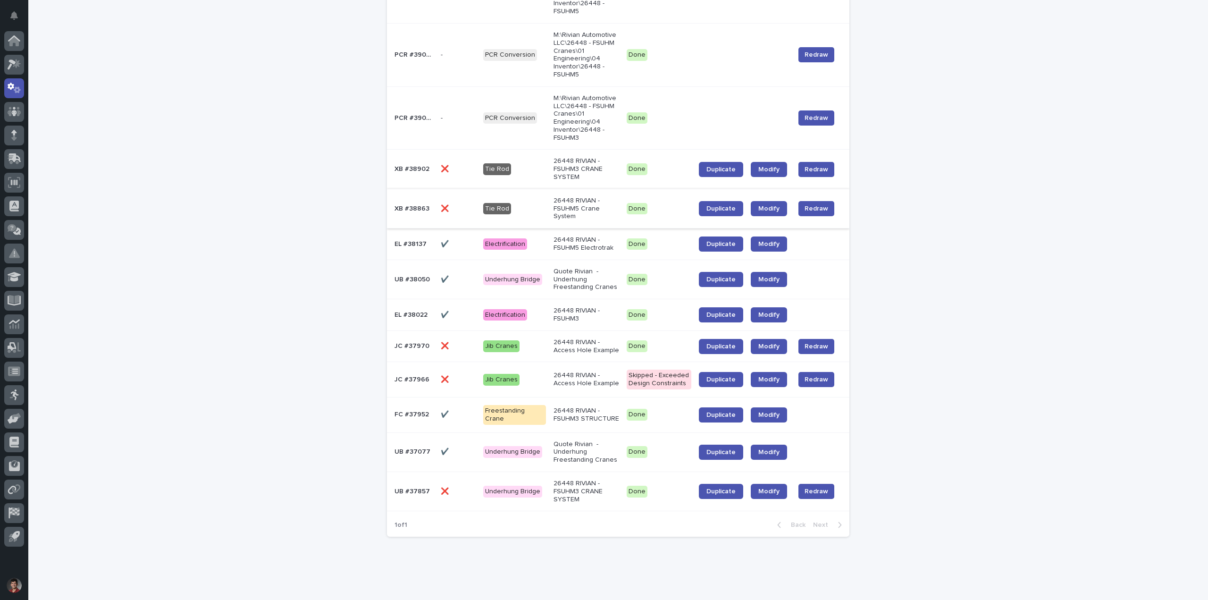
scroll to position [313, 0]
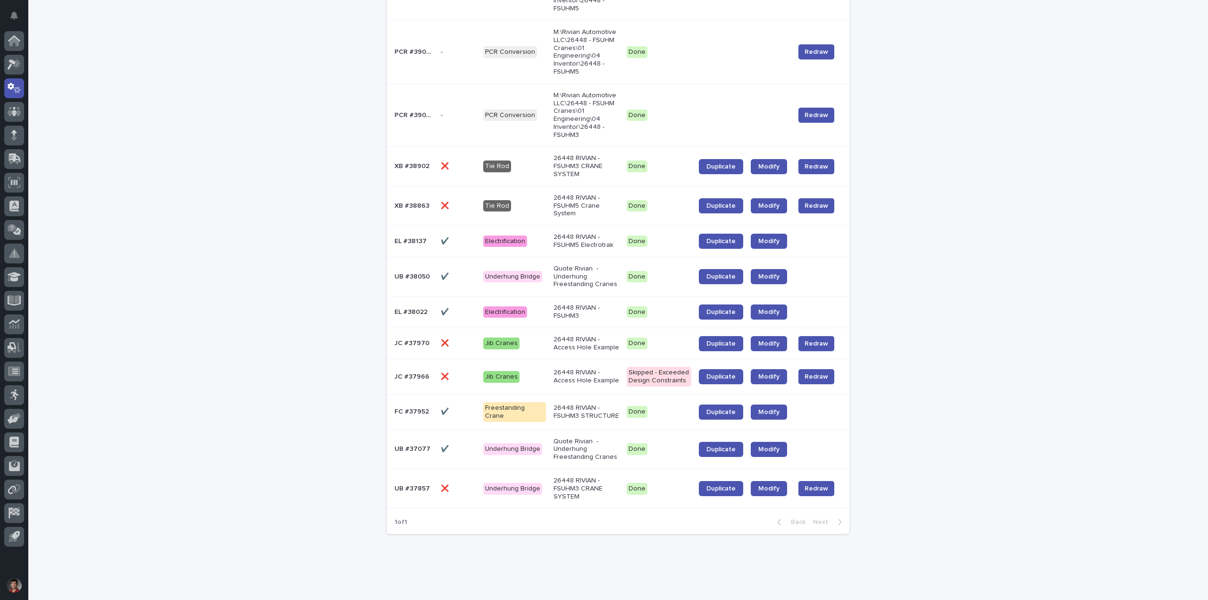
click at [577, 265] on p "Quote Rivian - Underhung Freestanding Cranes" at bounding box center [586, 277] width 66 height 24
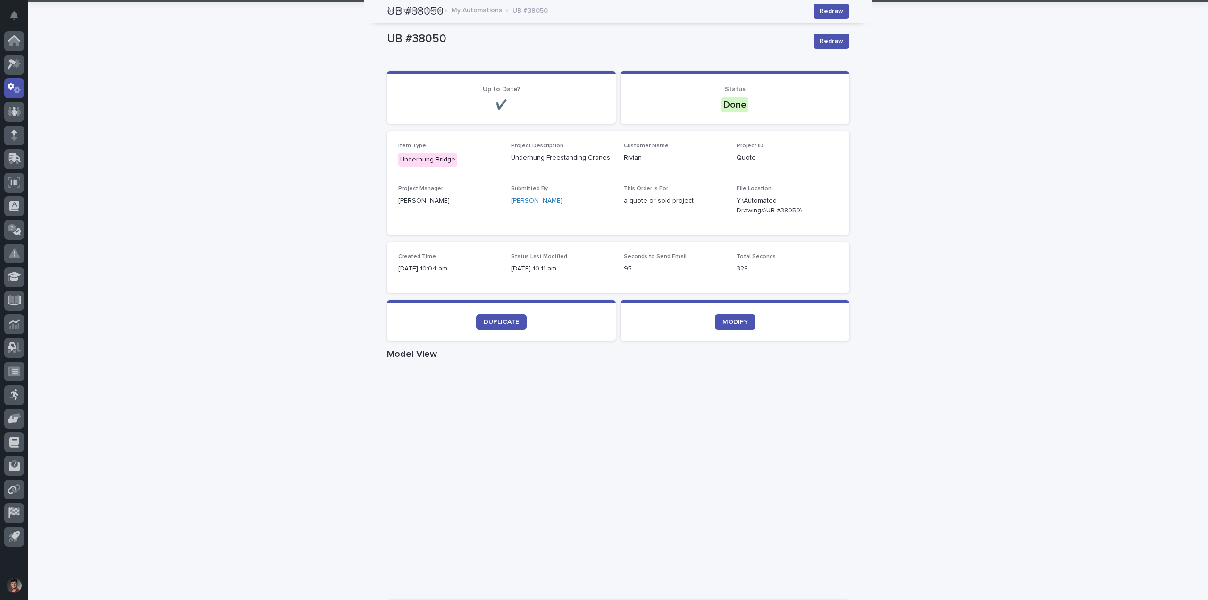
scroll to position [30, 0]
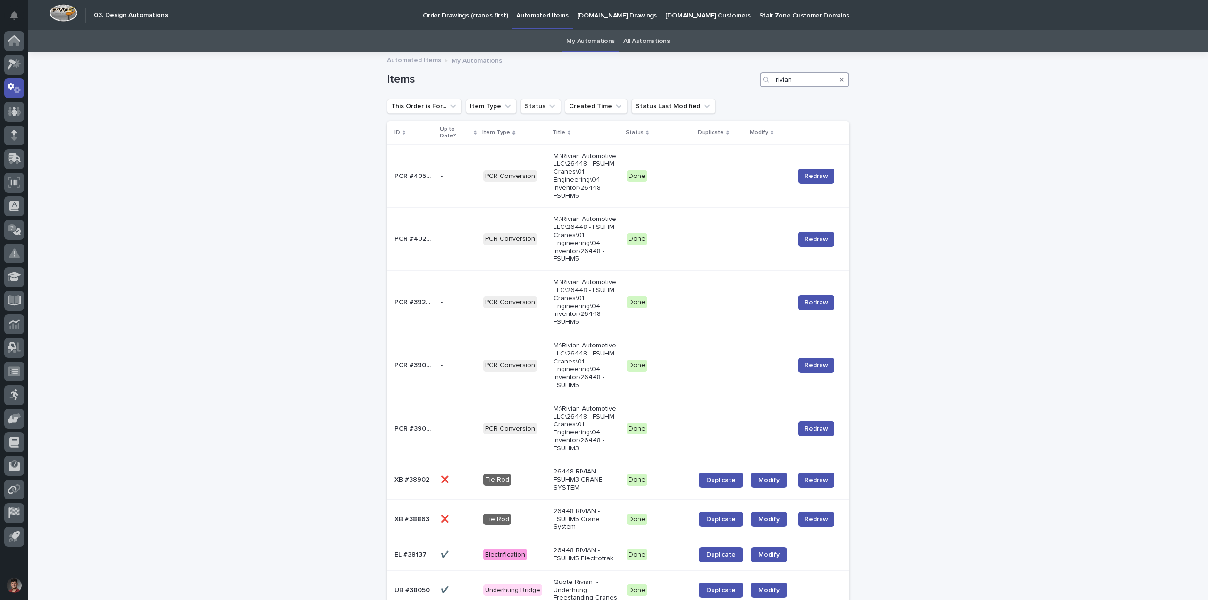
drag, startPoint x: 802, startPoint y: 80, endPoint x: 670, endPoint y: 76, distance: 132.1
click at [670, 76] on div "Items rivian" at bounding box center [618, 79] width 462 height 15
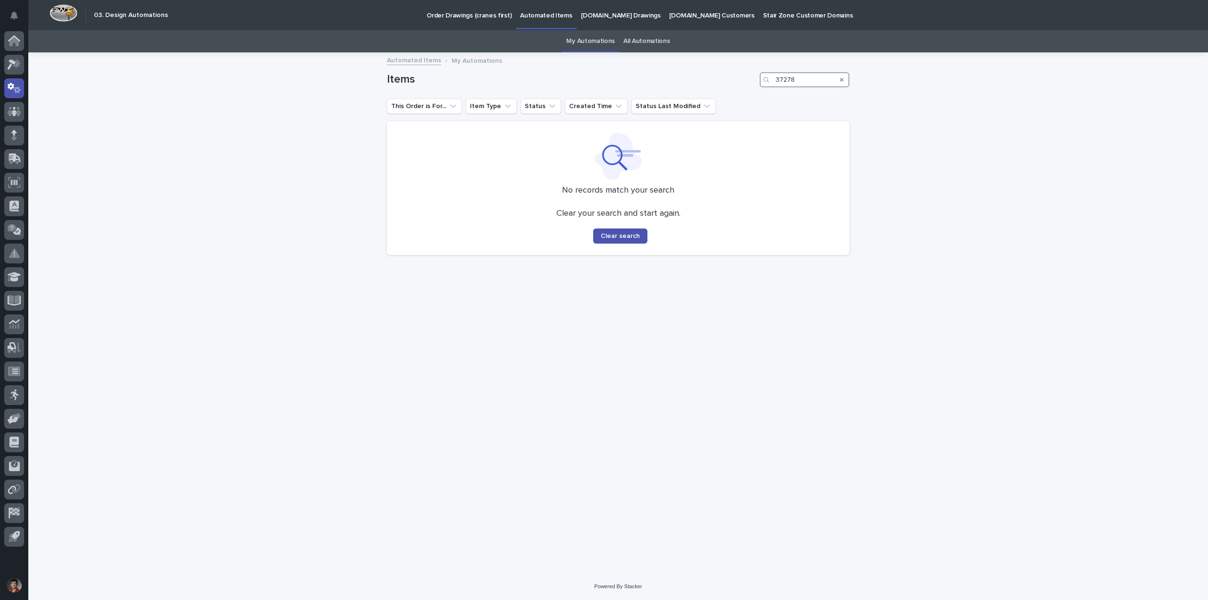
type input "37278"
click at [424, 61] on link "Automated Items" at bounding box center [414, 59] width 54 height 11
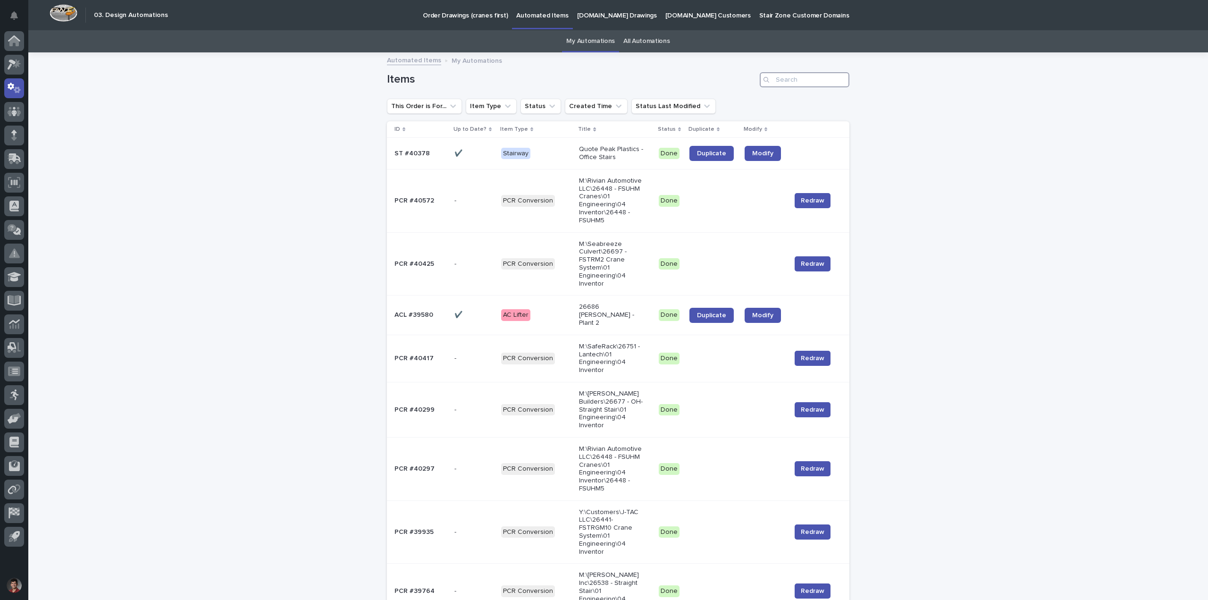
click at [800, 80] on input "Search" at bounding box center [805, 79] width 90 height 15
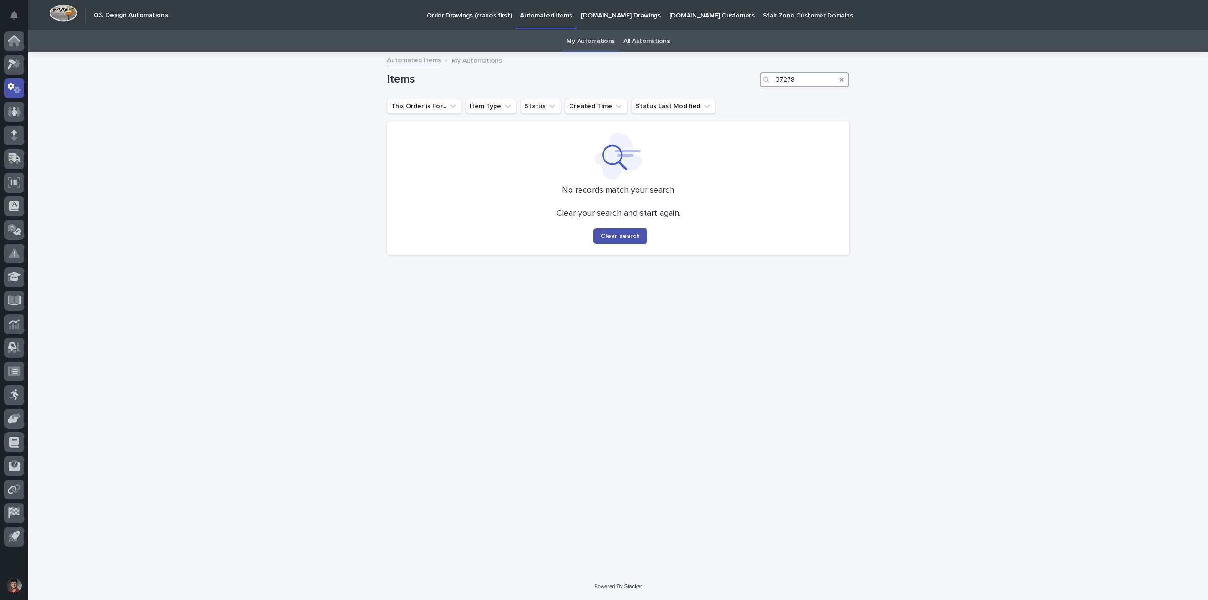
type input "37278"
click at [845, 77] on div "Search" at bounding box center [841, 79] width 15 height 15
click at [840, 77] on div "Search" at bounding box center [841, 79] width 15 height 15
click at [840, 78] on icon "Search" at bounding box center [842, 80] width 4 height 6
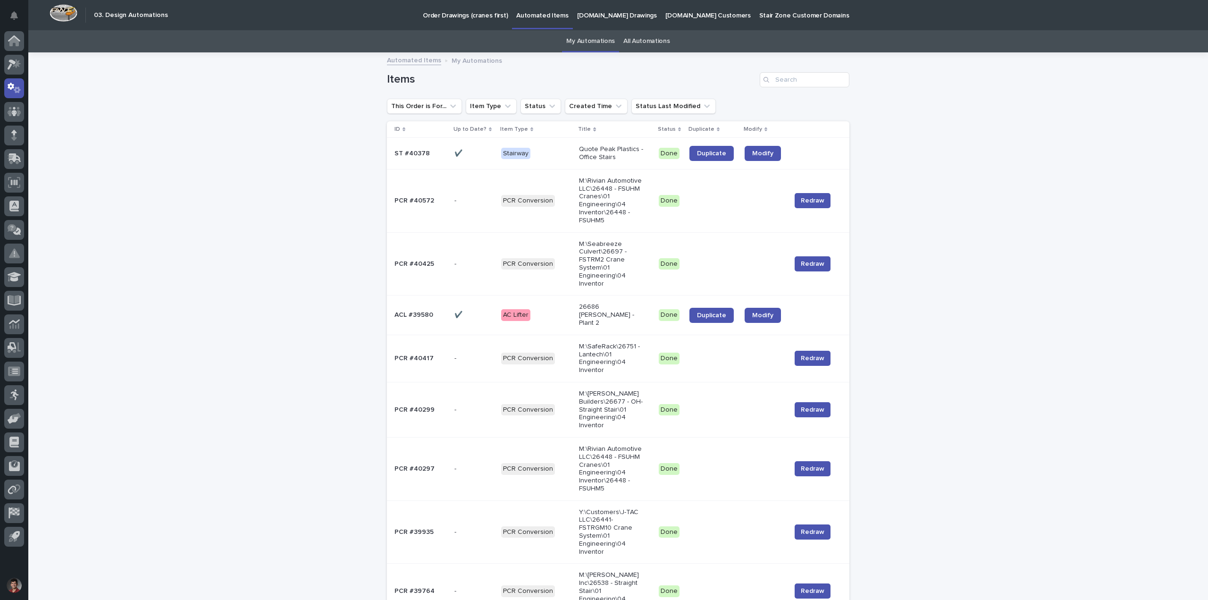
click at [458, 60] on p "My Automations" at bounding box center [476, 60] width 50 height 10
click at [771, 76] on div "Search" at bounding box center [767, 79] width 15 height 15
click at [781, 82] on input "Search" at bounding box center [805, 79] width 90 height 15
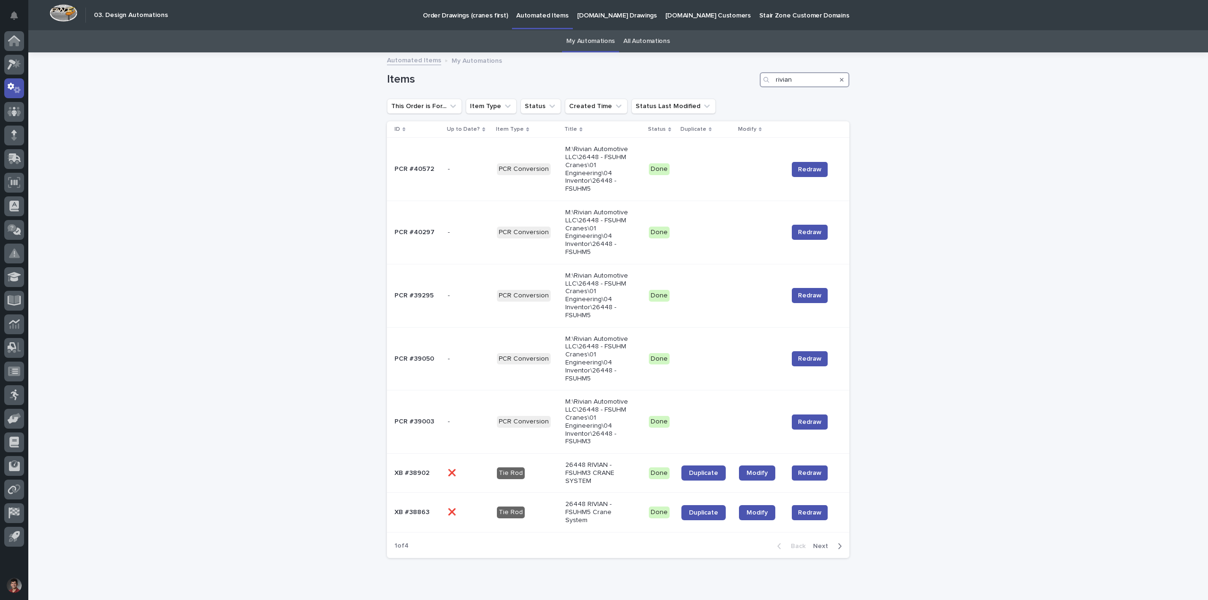
type input "rivian"
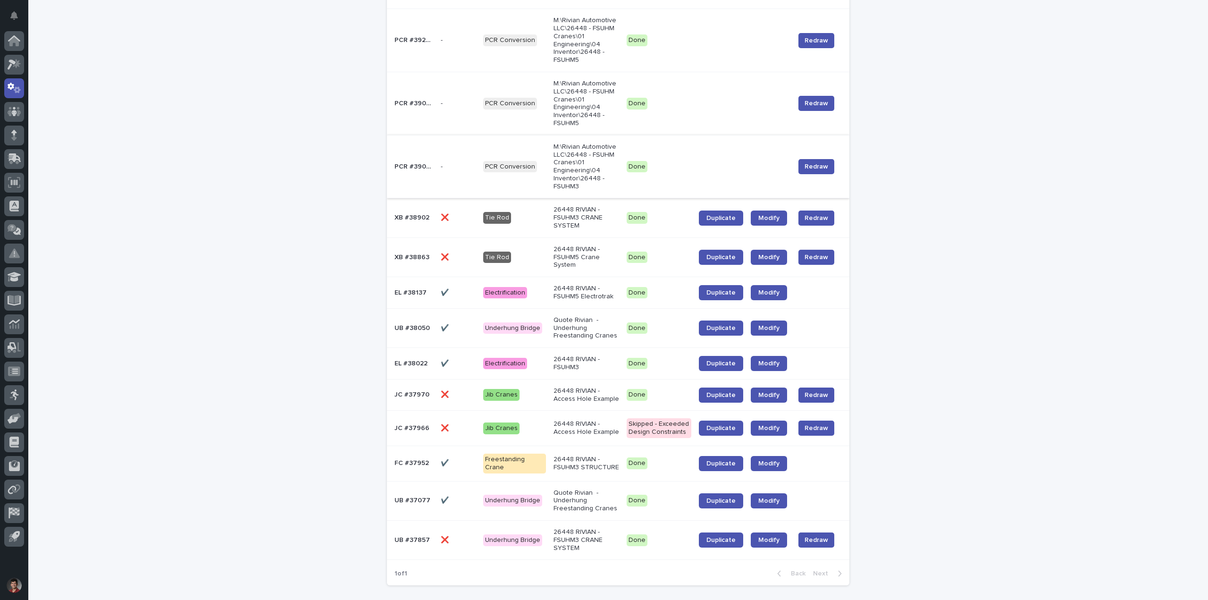
scroll to position [318, 0]
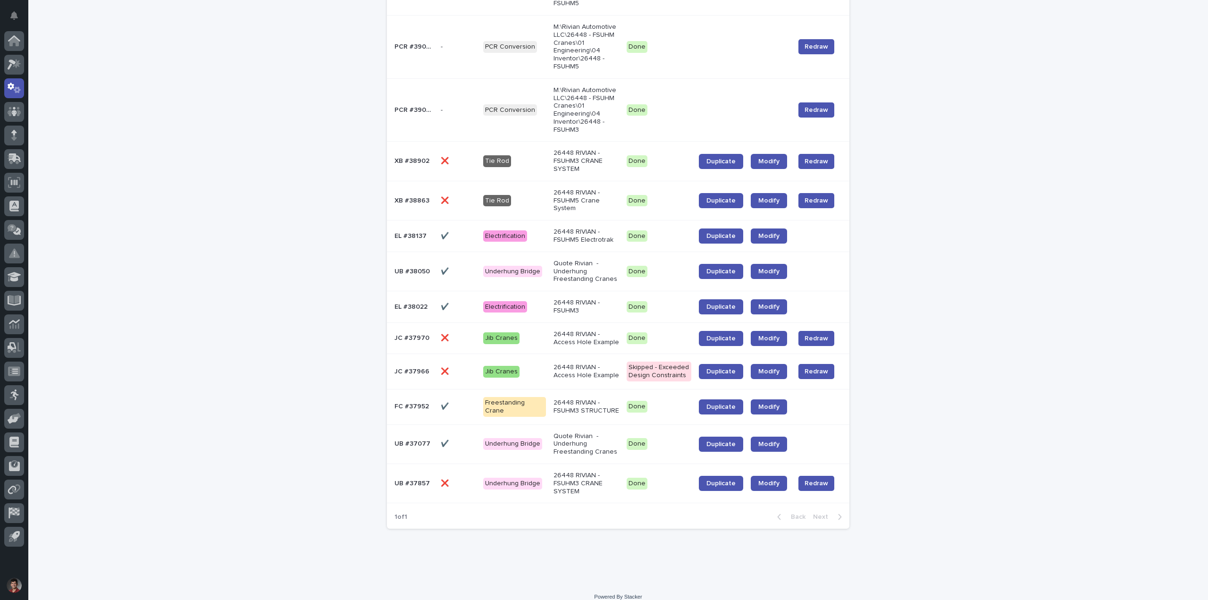
click at [645, 267] on p "Done" at bounding box center [658, 272] width 65 height 12
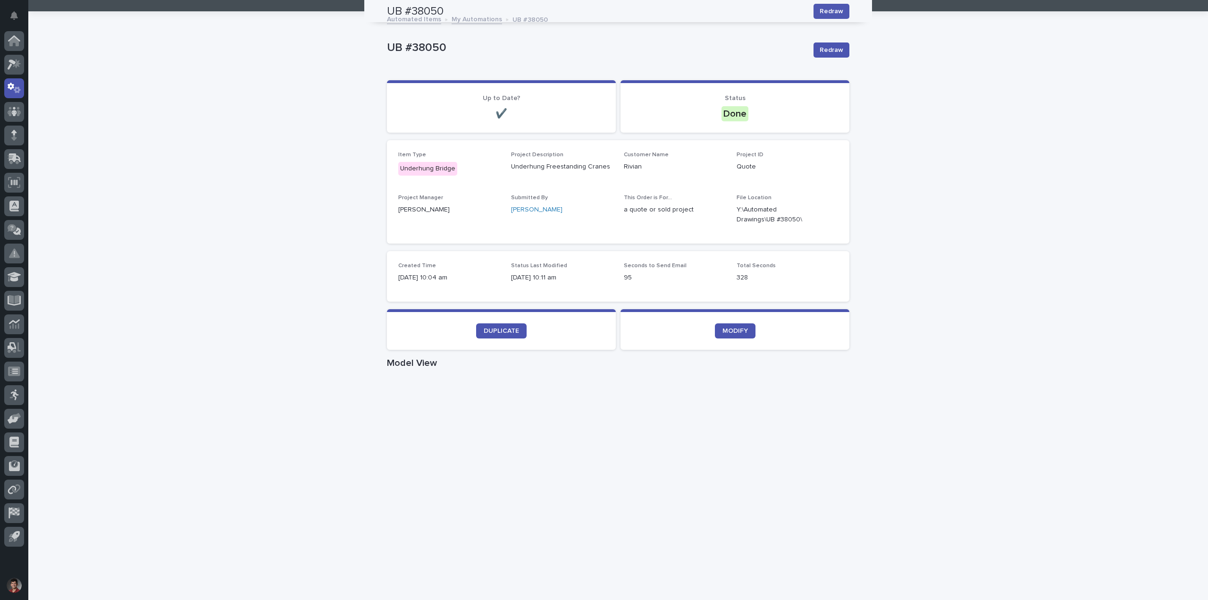
scroll to position [30, 0]
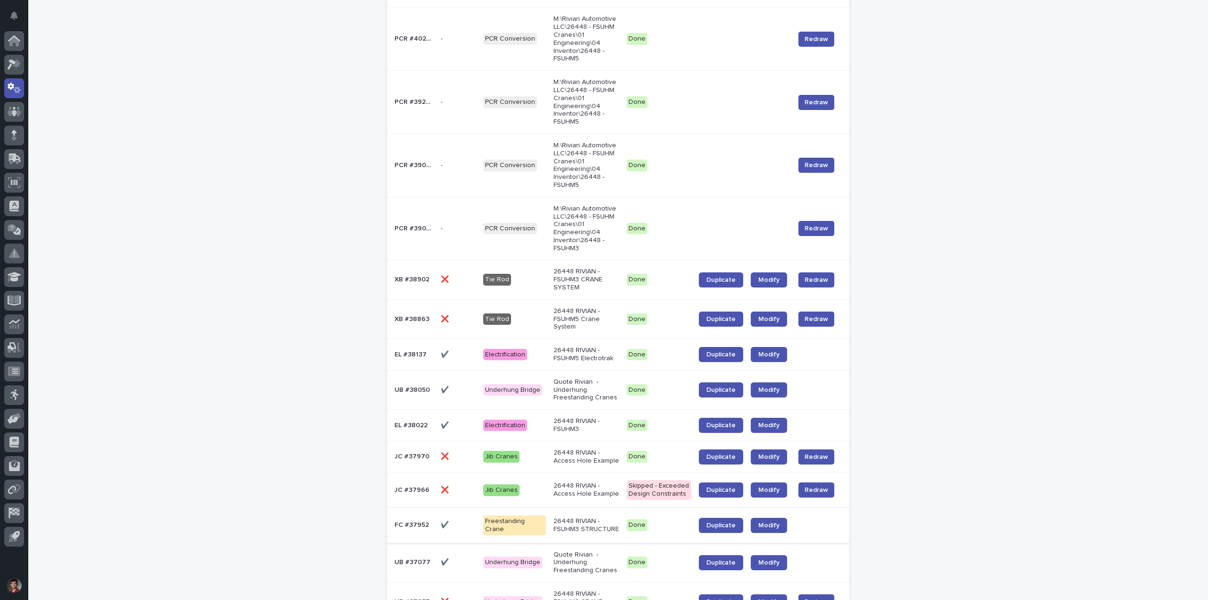
scroll to position [313, 0]
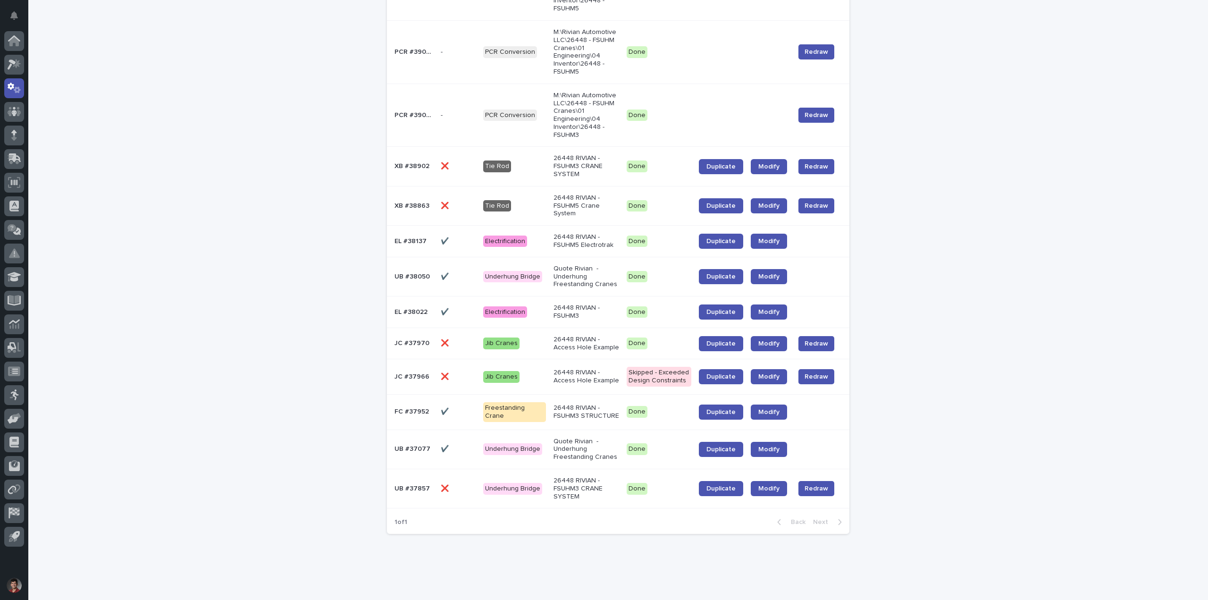
click at [585, 439] on p "Quote Rivian - Underhung Freestanding Cranes" at bounding box center [586, 449] width 66 height 24
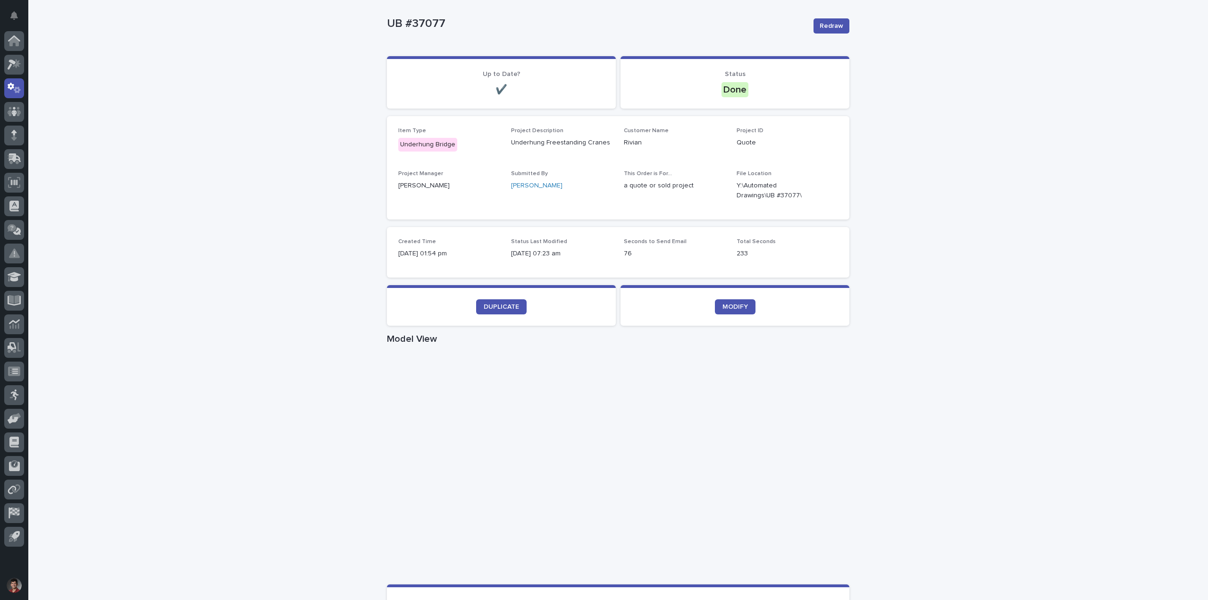
scroll to position [125, 0]
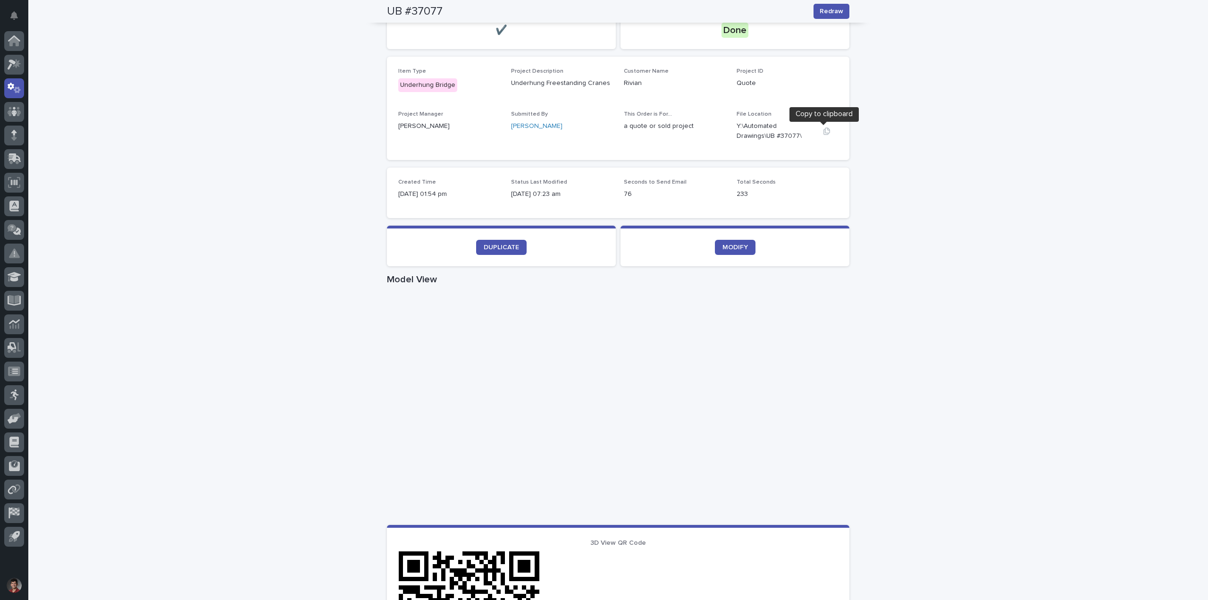
click at [826, 129] on icon "button" at bounding box center [827, 131] width 8 height 8
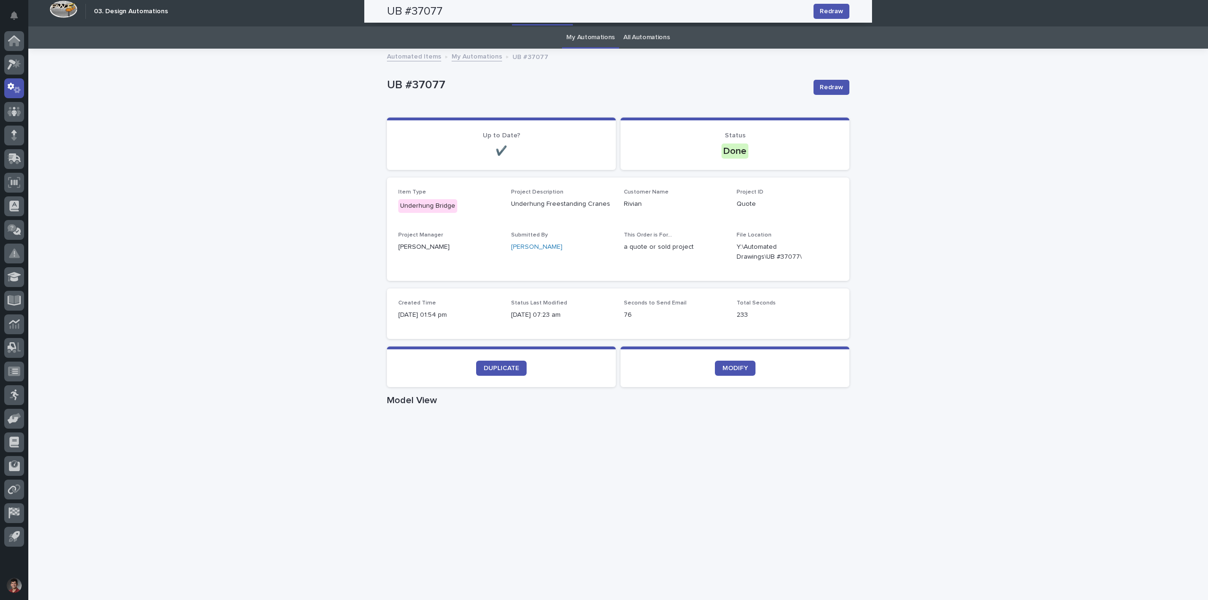
scroll to position [0, 0]
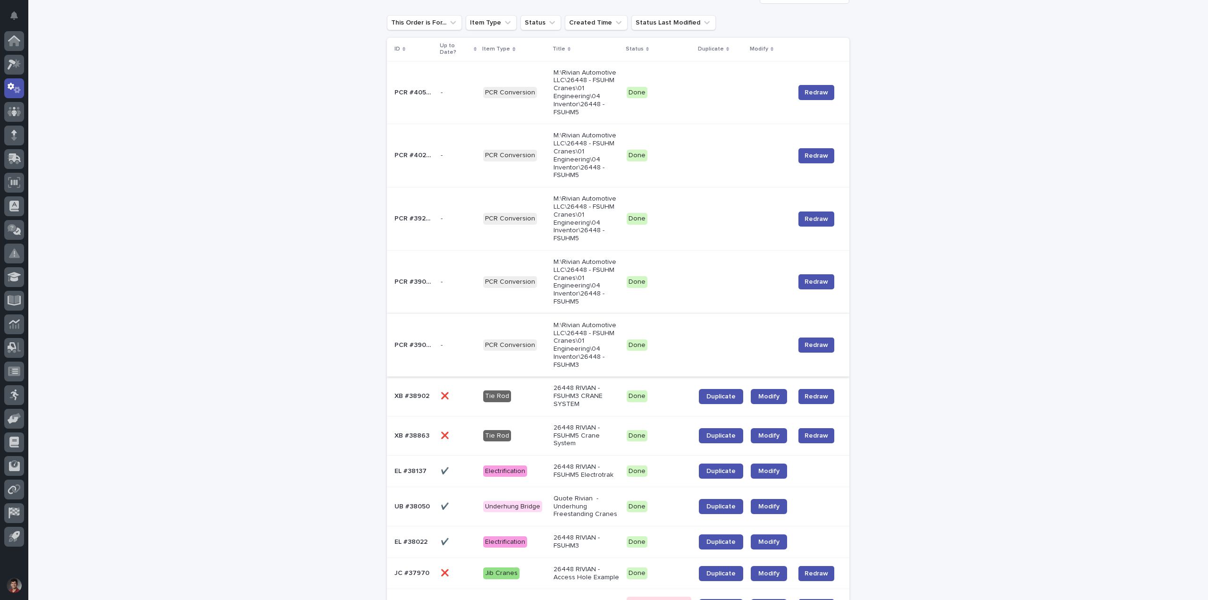
scroll to position [266, 0]
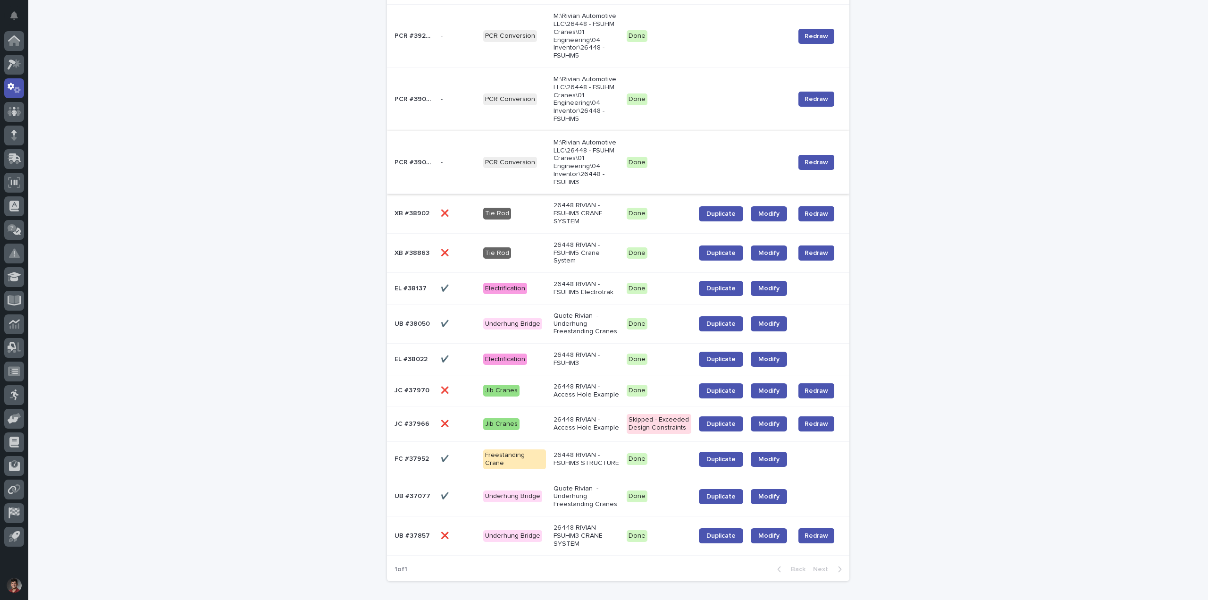
click at [639, 314] on div "Done" at bounding box center [658, 323] width 65 height 19
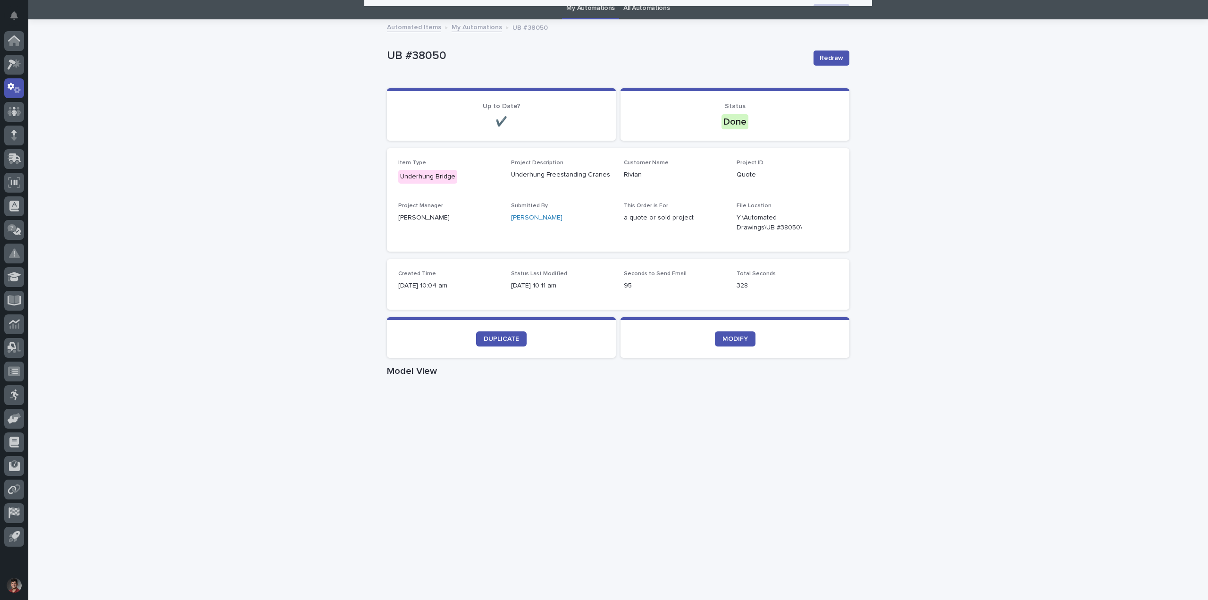
scroll to position [30, 0]
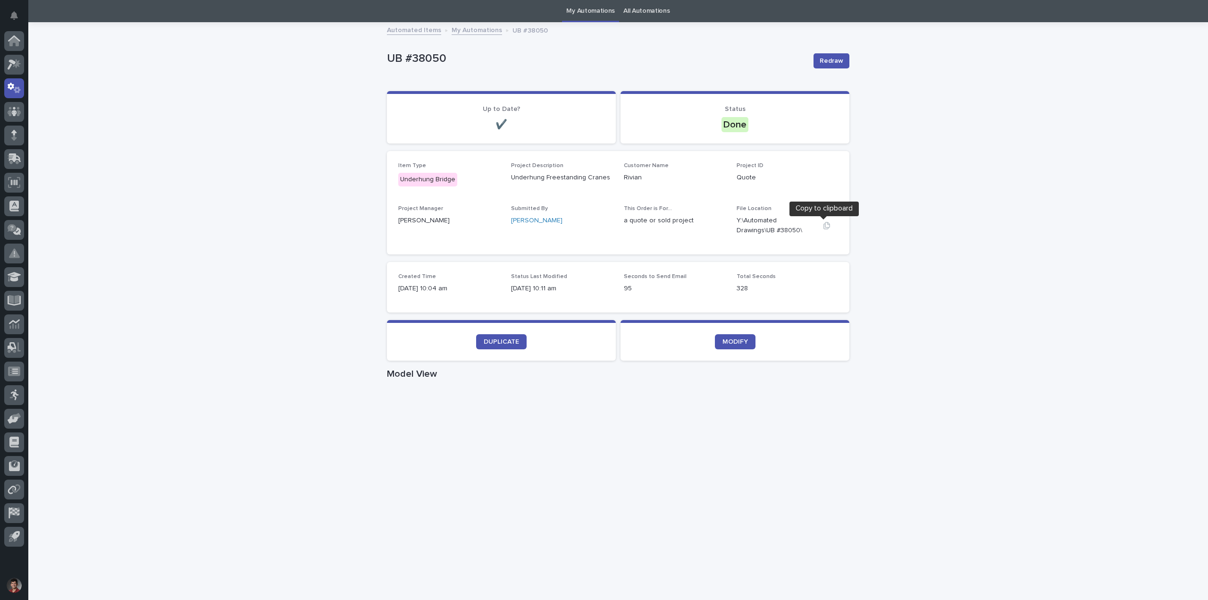
click at [824, 225] on icon "button" at bounding box center [827, 226] width 8 height 8
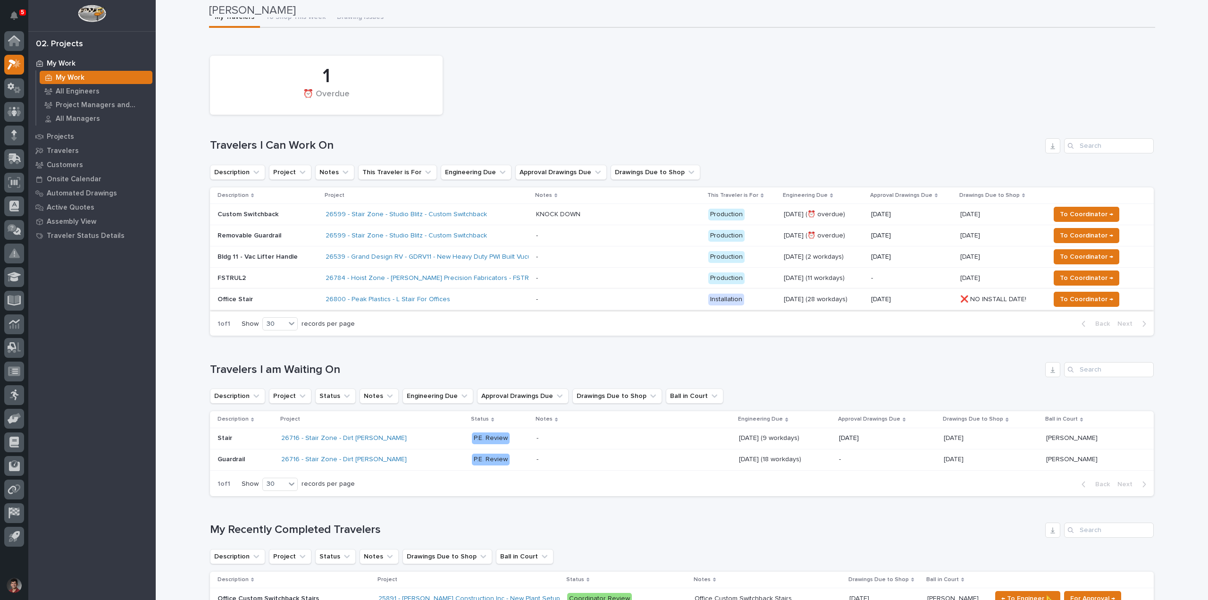
scroll to position [47, 0]
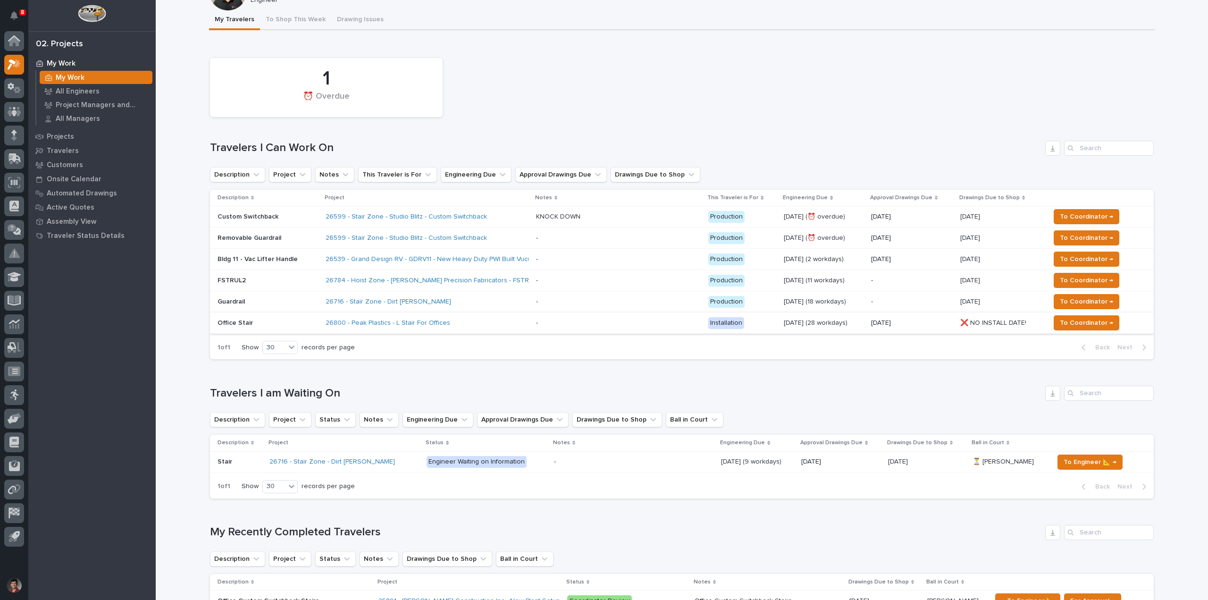
click at [281, 299] on p "Guardrail" at bounding box center [267, 302] width 100 height 8
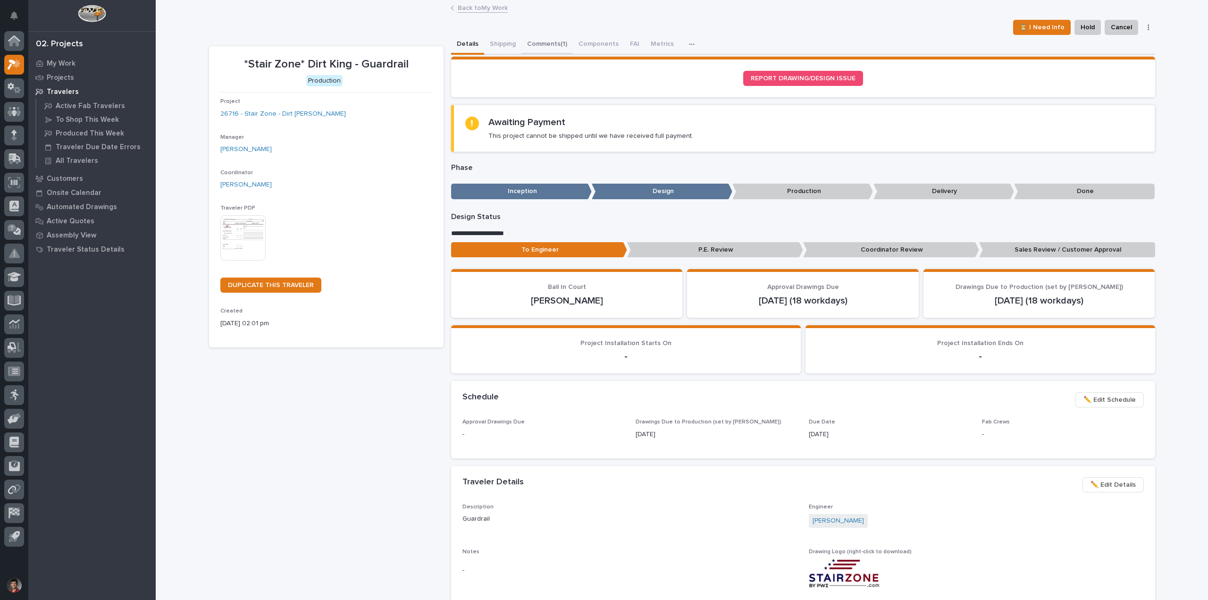
click at [551, 46] on button "Comments (1)" at bounding box center [546, 45] width 51 height 20
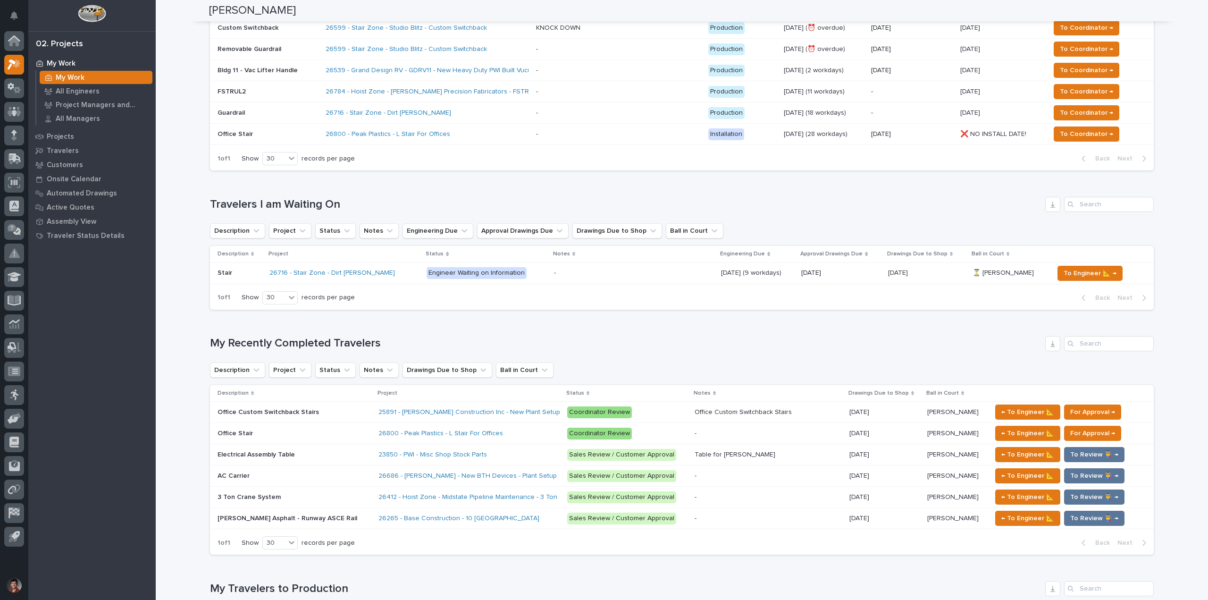
scroll to position [47, 0]
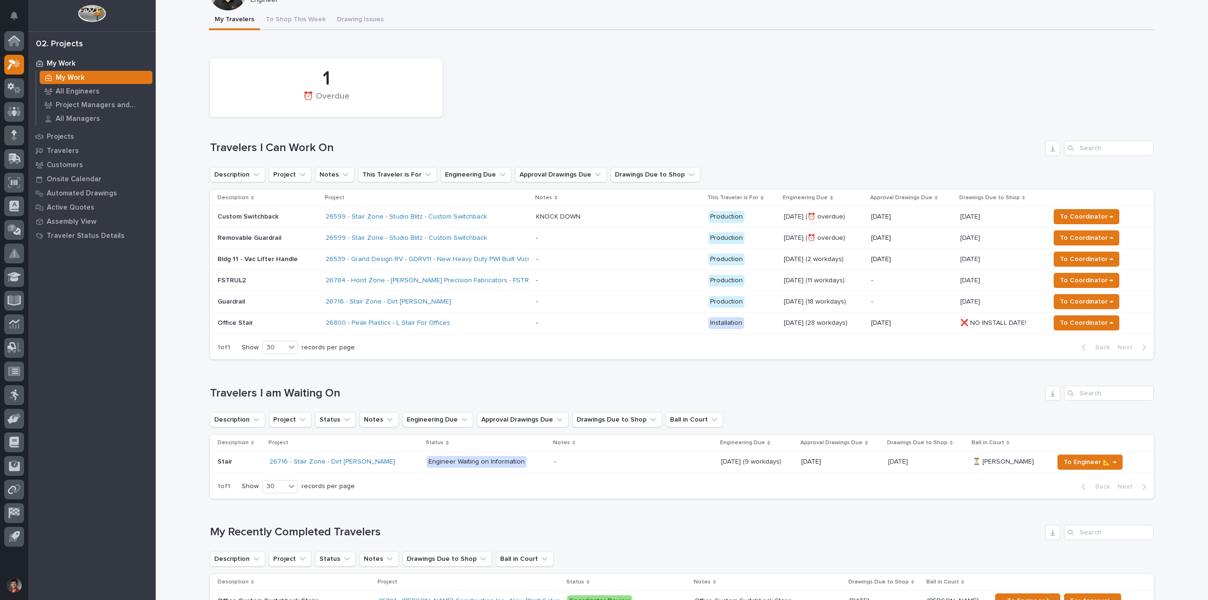
click at [583, 56] on div "1 ⏰ Overdue" at bounding box center [681, 87] width 953 height 68
click at [665, 106] on div "1 ⏰ Overdue" at bounding box center [681, 87] width 953 height 68
click at [919, 105] on div "1 ⏰ Overdue" at bounding box center [681, 87] width 953 height 68
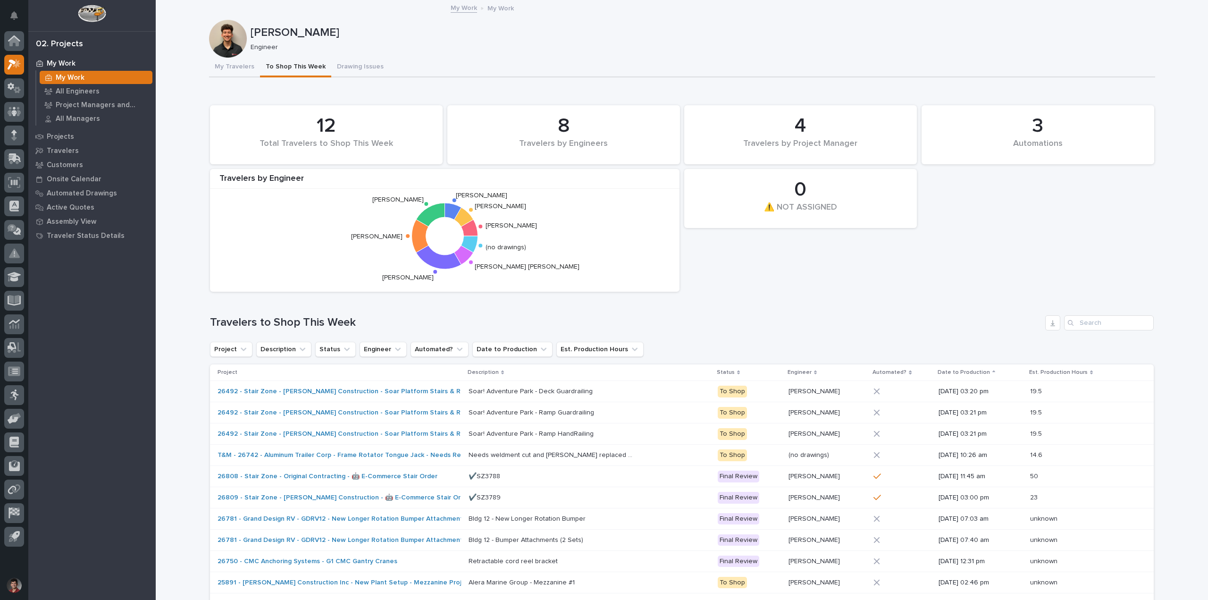
click at [752, 210] on div "⚠️ NOT ASSIGNED" at bounding box center [800, 212] width 200 height 20
